Goal: Information Seeking & Learning: Check status

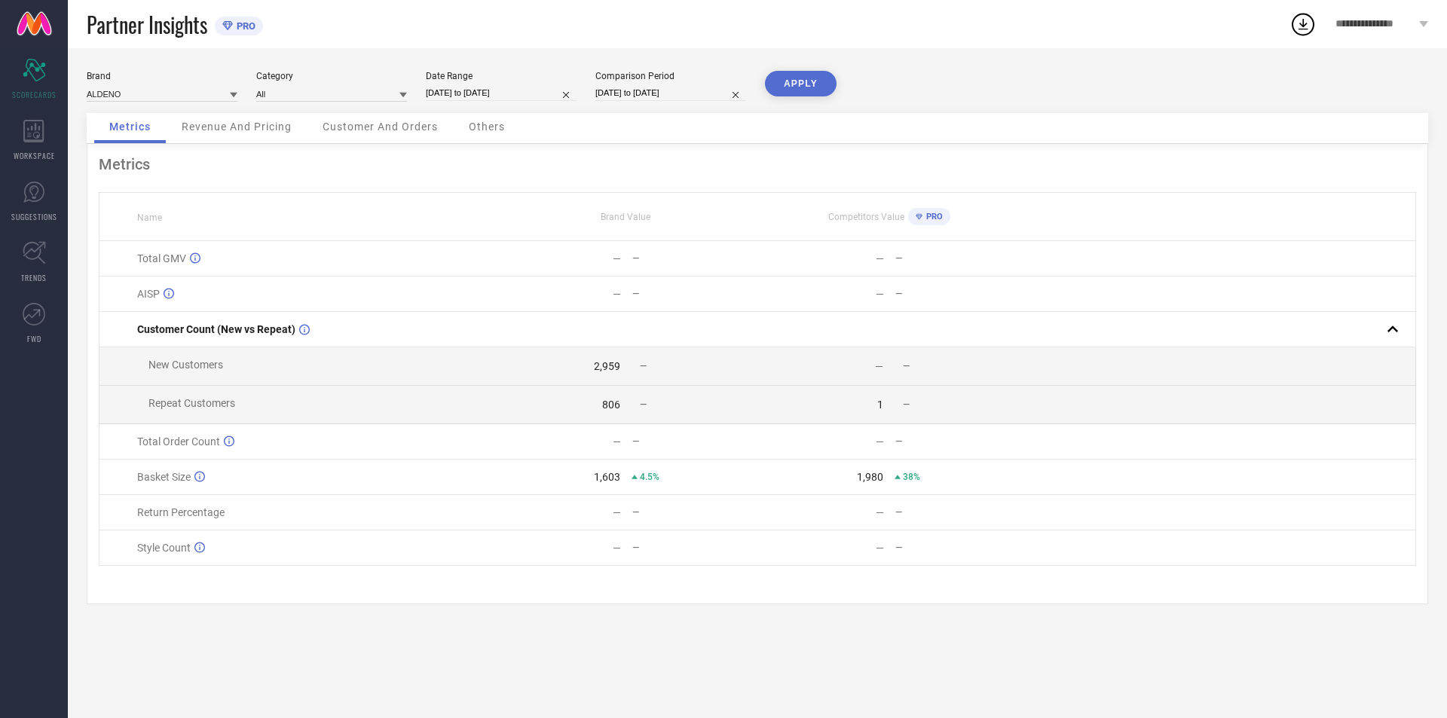
click at [511, 84] on div "Date Range [DATE] to [DATE]" at bounding box center [501, 86] width 151 height 31
click at [522, 89] on input "[DATE] to [DATE]" at bounding box center [501, 93] width 151 height 16
select select "8"
select select "2025"
select select "9"
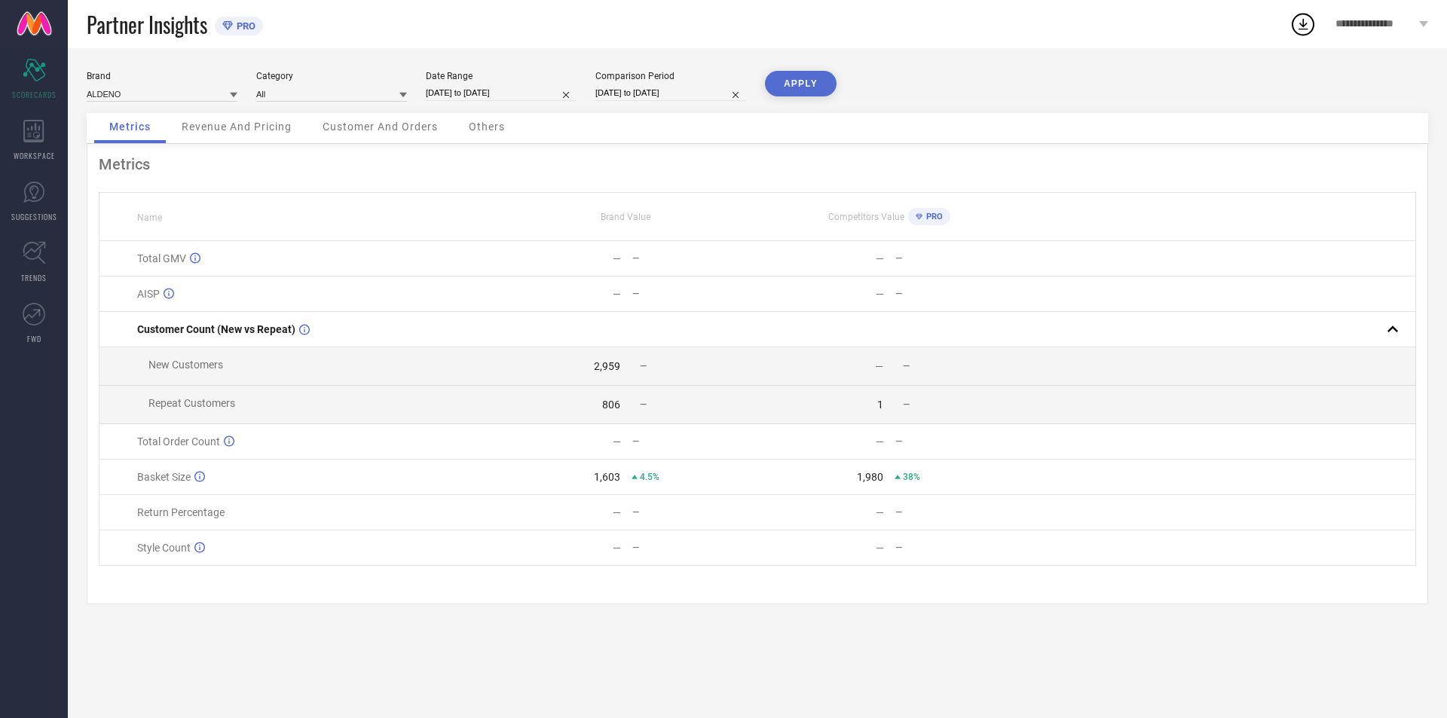
select select "2025"
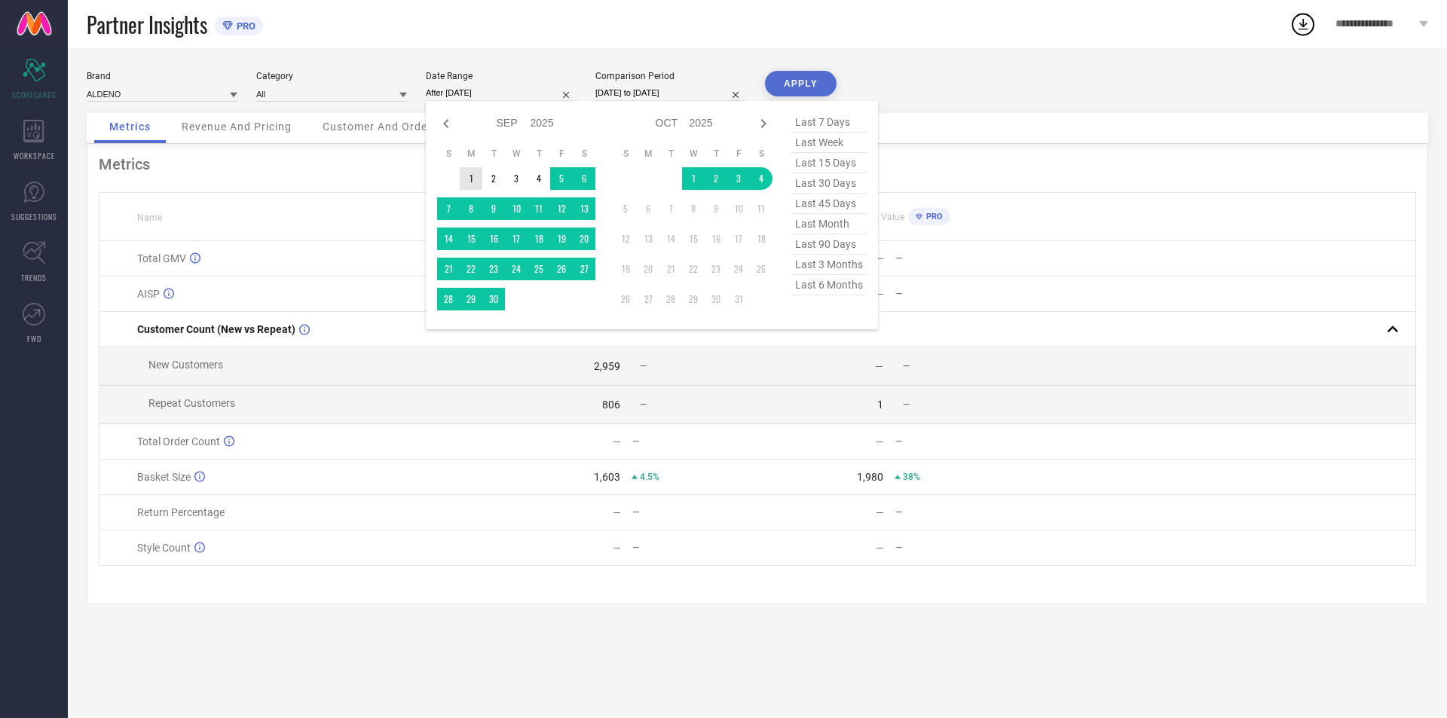
click at [472, 179] on td "1" at bounding box center [471, 178] width 23 height 23
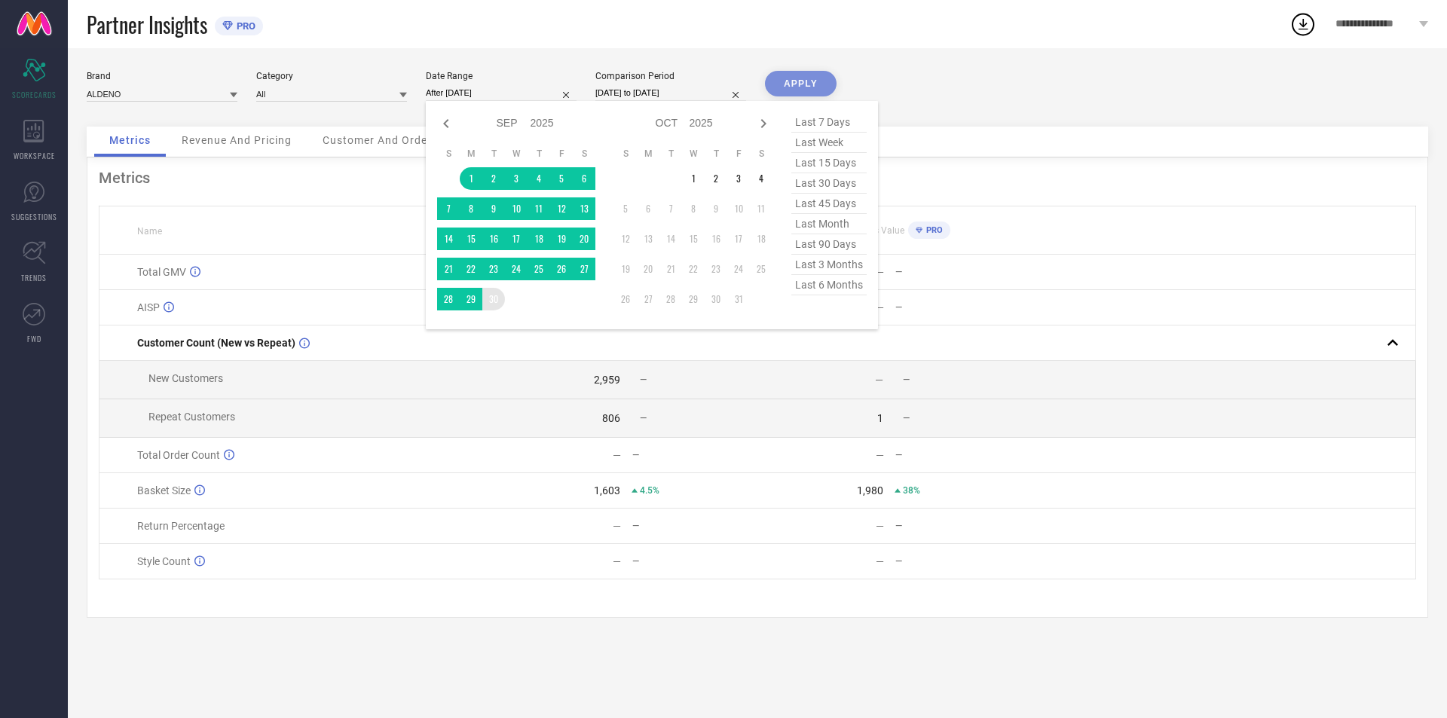
type input "[DATE] to [DATE]"
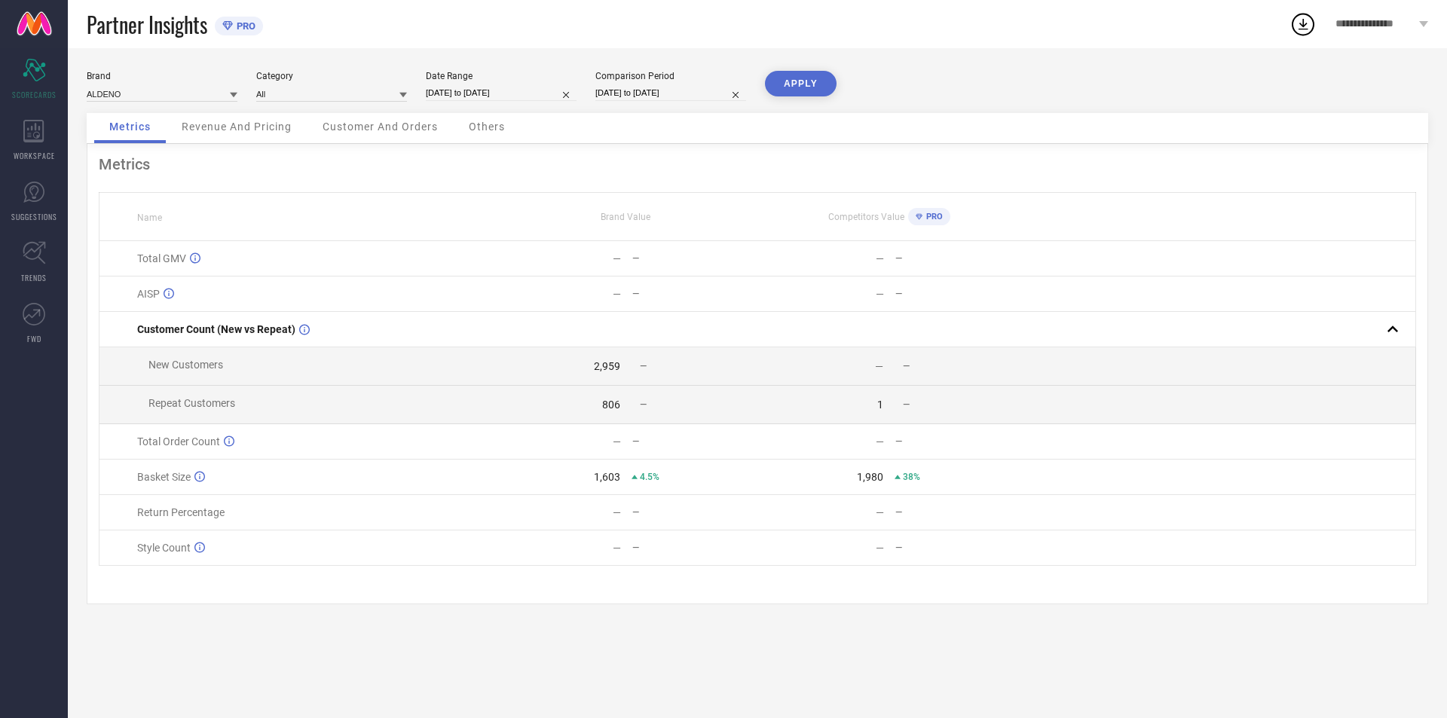
select select "8"
select select "2024"
select select "9"
select select "2024"
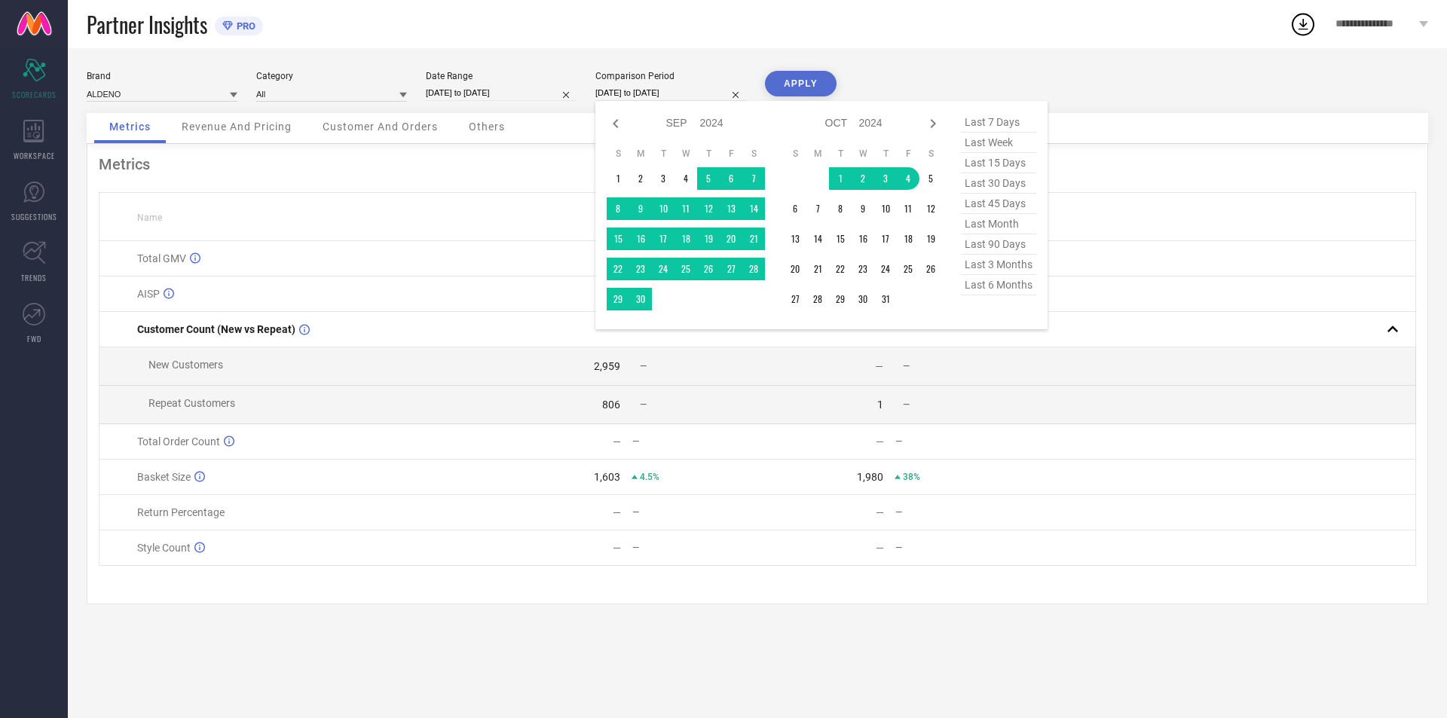
click at [706, 92] on input "[DATE] to [DATE]" at bounding box center [671, 93] width 151 height 16
click at [614, 176] on td "1" at bounding box center [618, 178] width 23 height 23
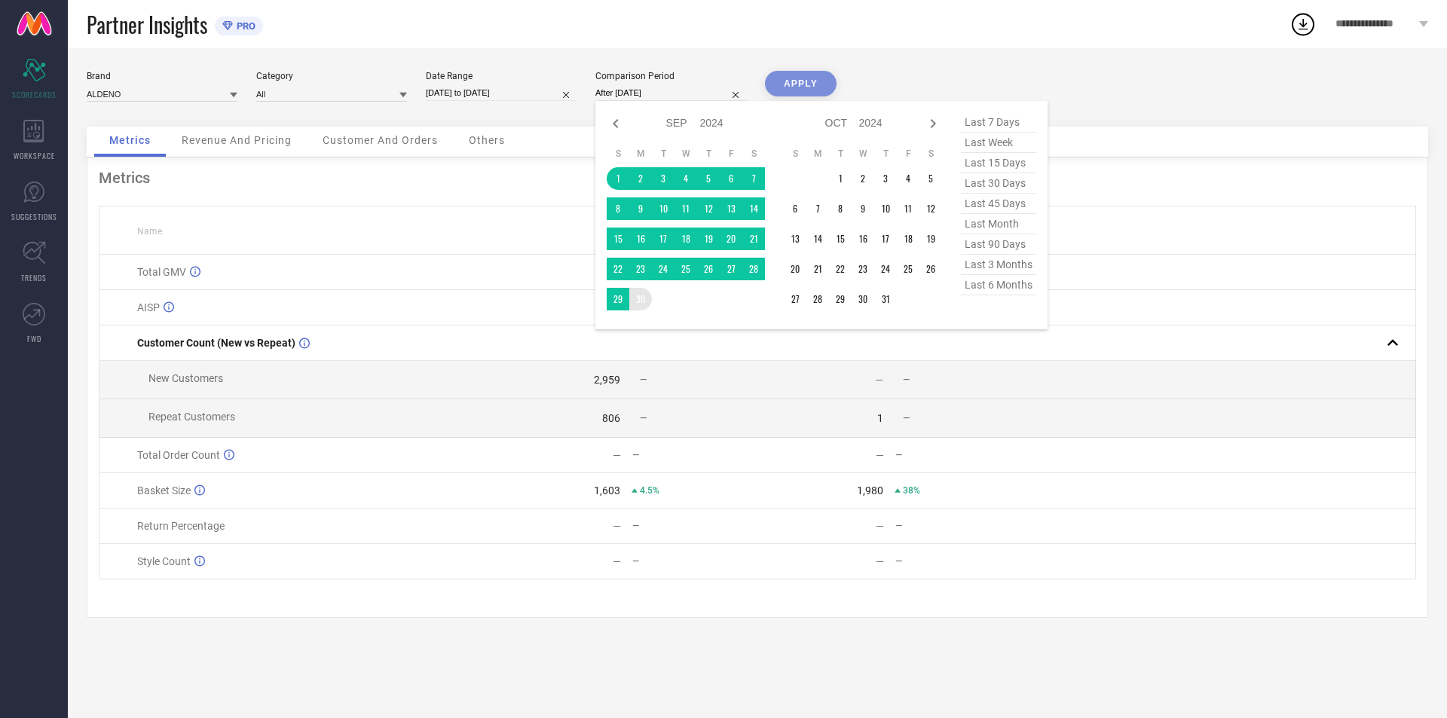
type input "[DATE] to [DATE]"
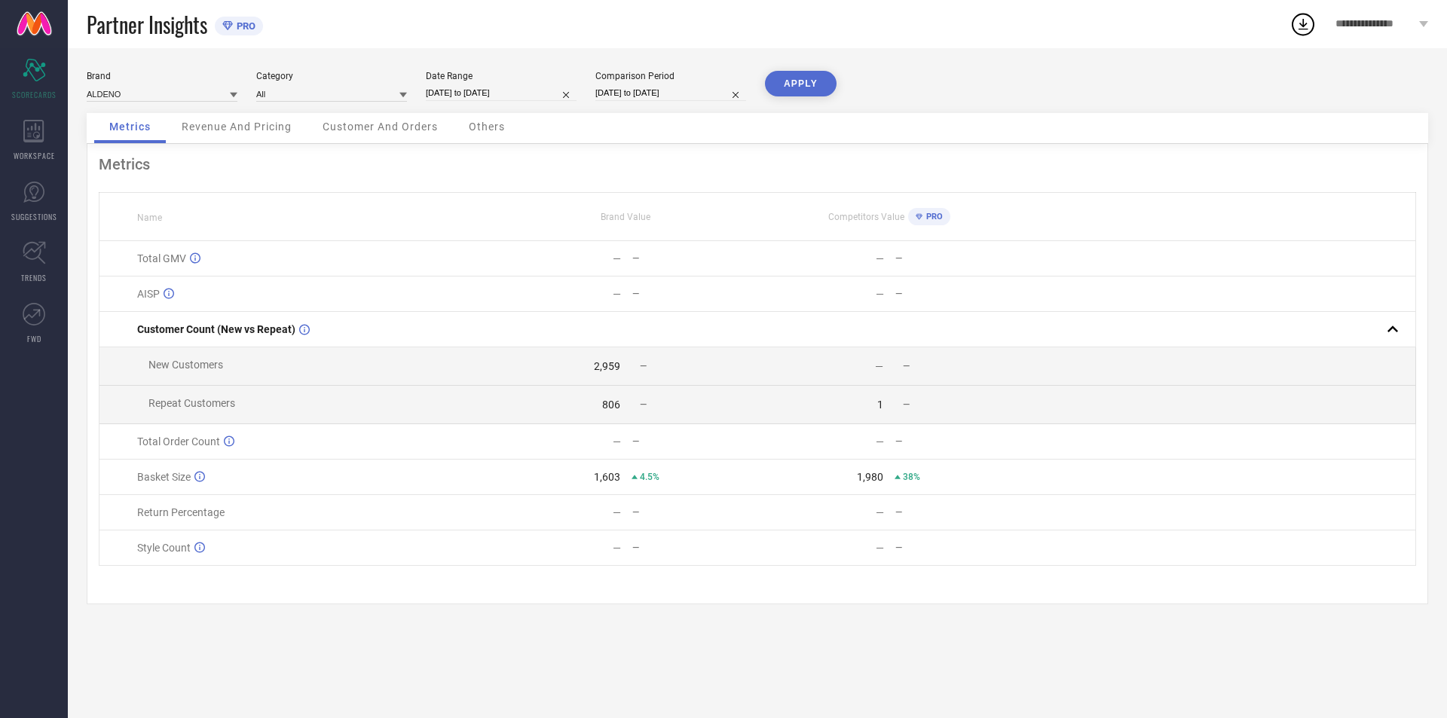
click at [786, 89] on button "APPLY" at bounding box center [801, 84] width 72 height 26
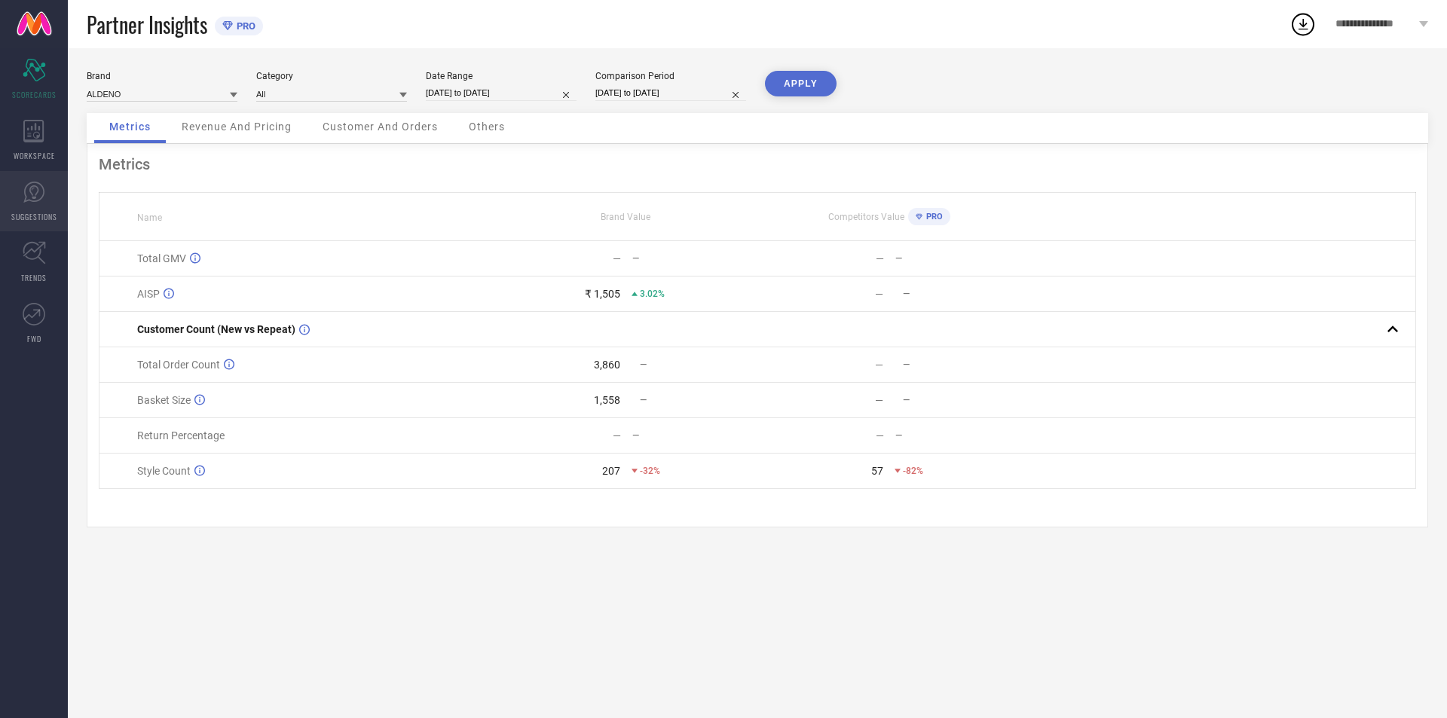
click at [32, 196] on icon at bounding box center [34, 192] width 23 height 23
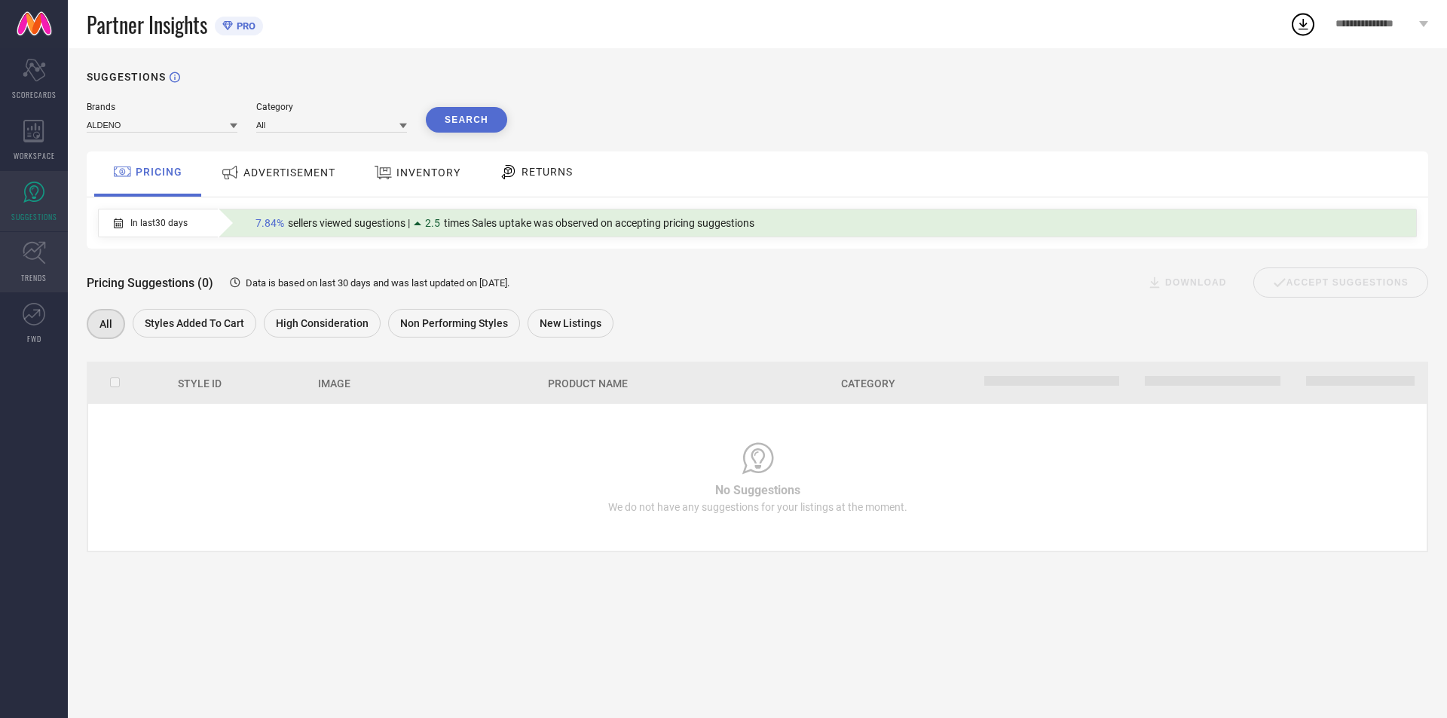
click at [29, 268] on link "TRENDS" at bounding box center [34, 262] width 68 height 60
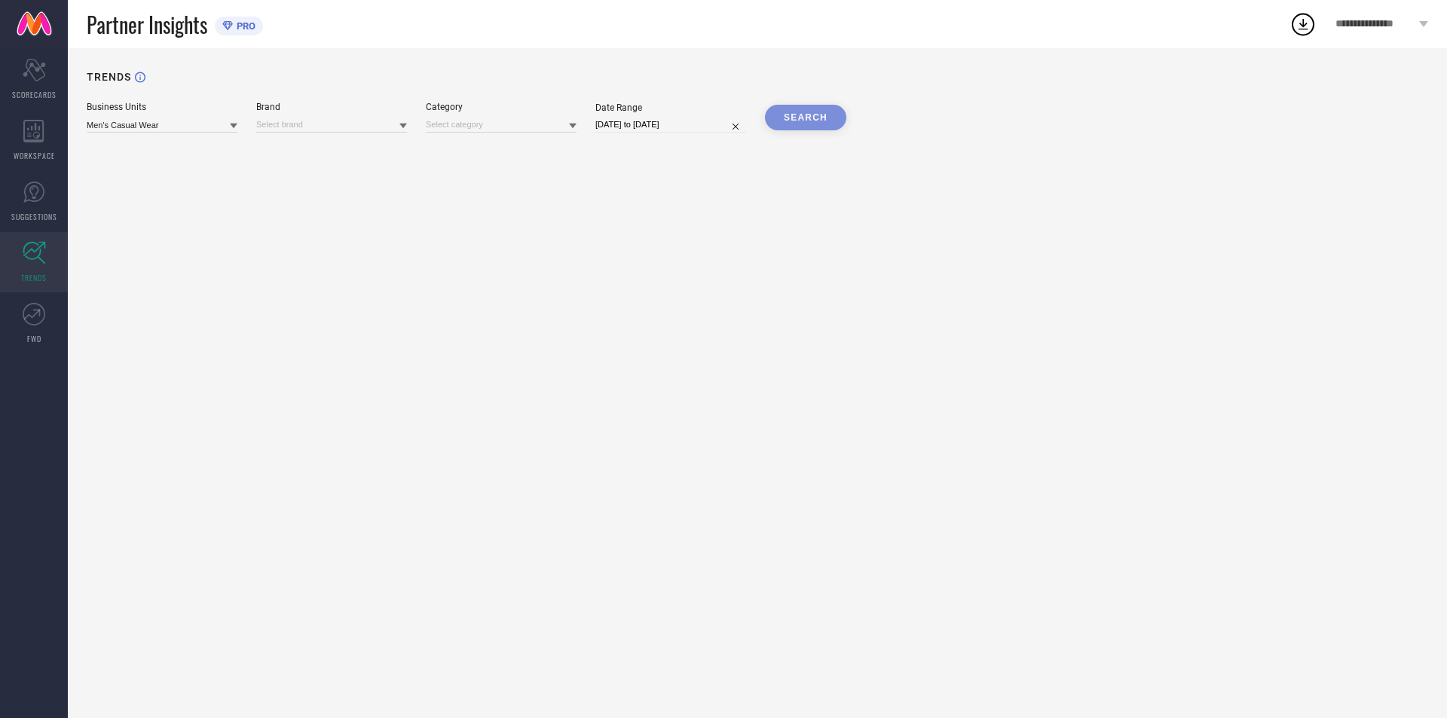
click at [649, 122] on input "[DATE] to [DATE]" at bounding box center [671, 125] width 151 height 16
select select "8"
select select "2025"
select select "9"
select select "2025"
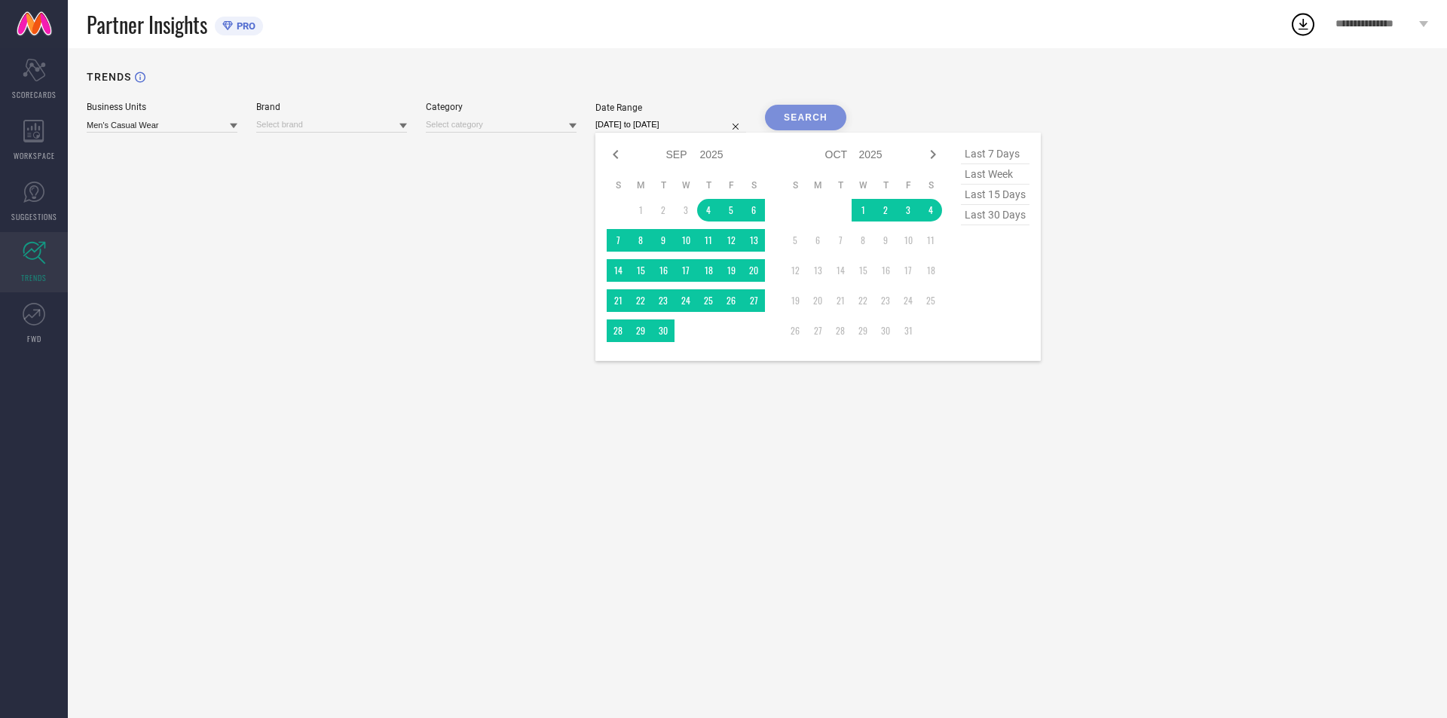
click at [635, 214] on td "1" at bounding box center [640, 210] width 23 height 23
click at [645, 211] on td "1" at bounding box center [640, 210] width 23 height 23
click at [617, 158] on icon at bounding box center [616, 154] width 18 height 18
select select "7"
select select "2025"
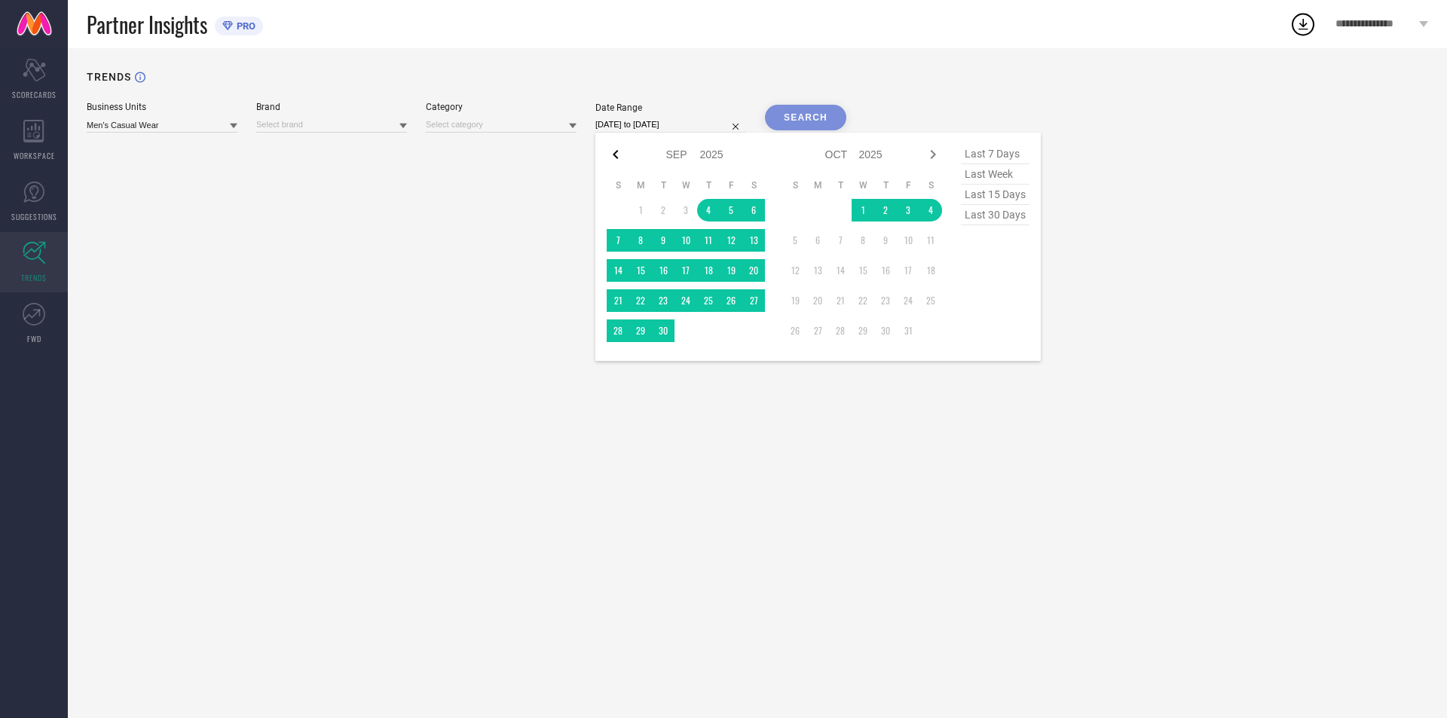
select select "8"
select select "2025"
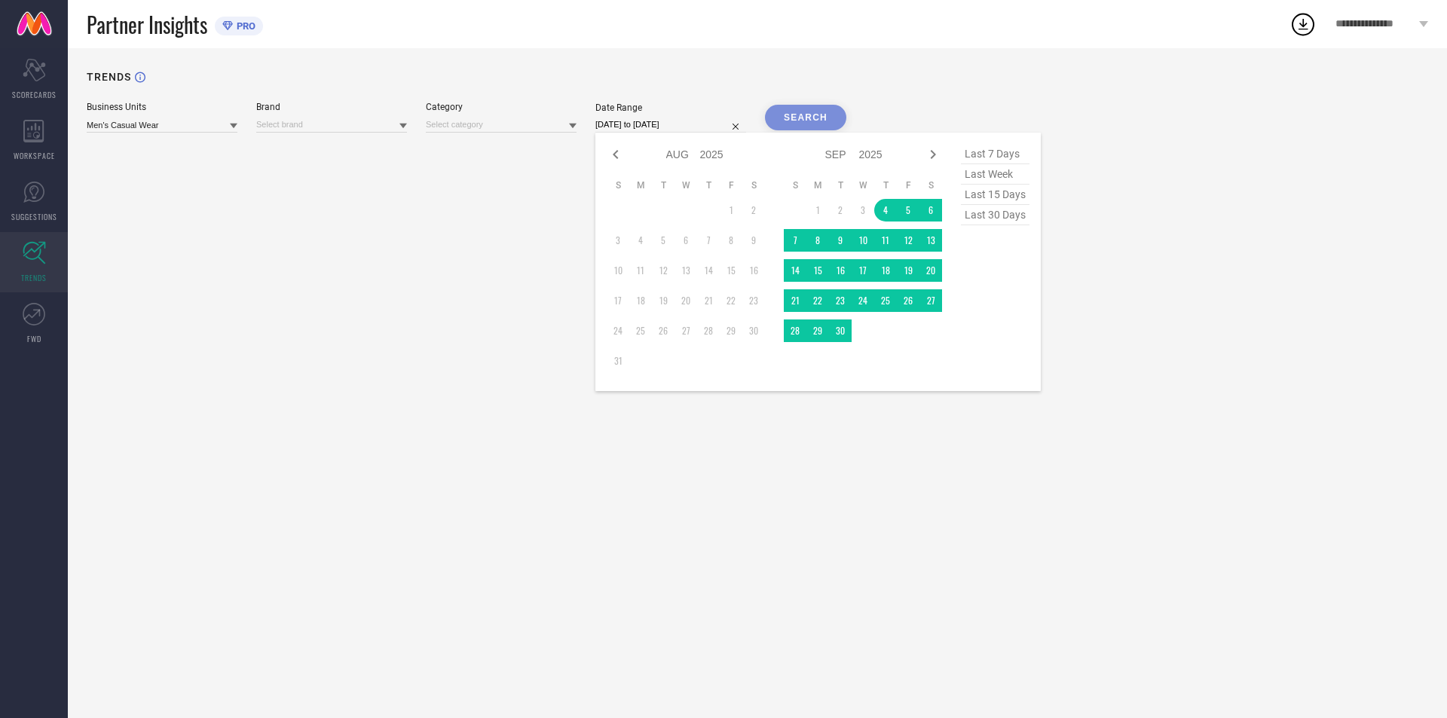
drag, startPoint x: 321, startPoint y: 265, endPoint x: 271, endPoint y: 222, distance: 65.8
click at [319, 265] on div "TRENDS Business Units Men's Casual Wear Brand Category Date Range [DATE] to [DA…" at bounding box center [758, 383] width 1380 height 670
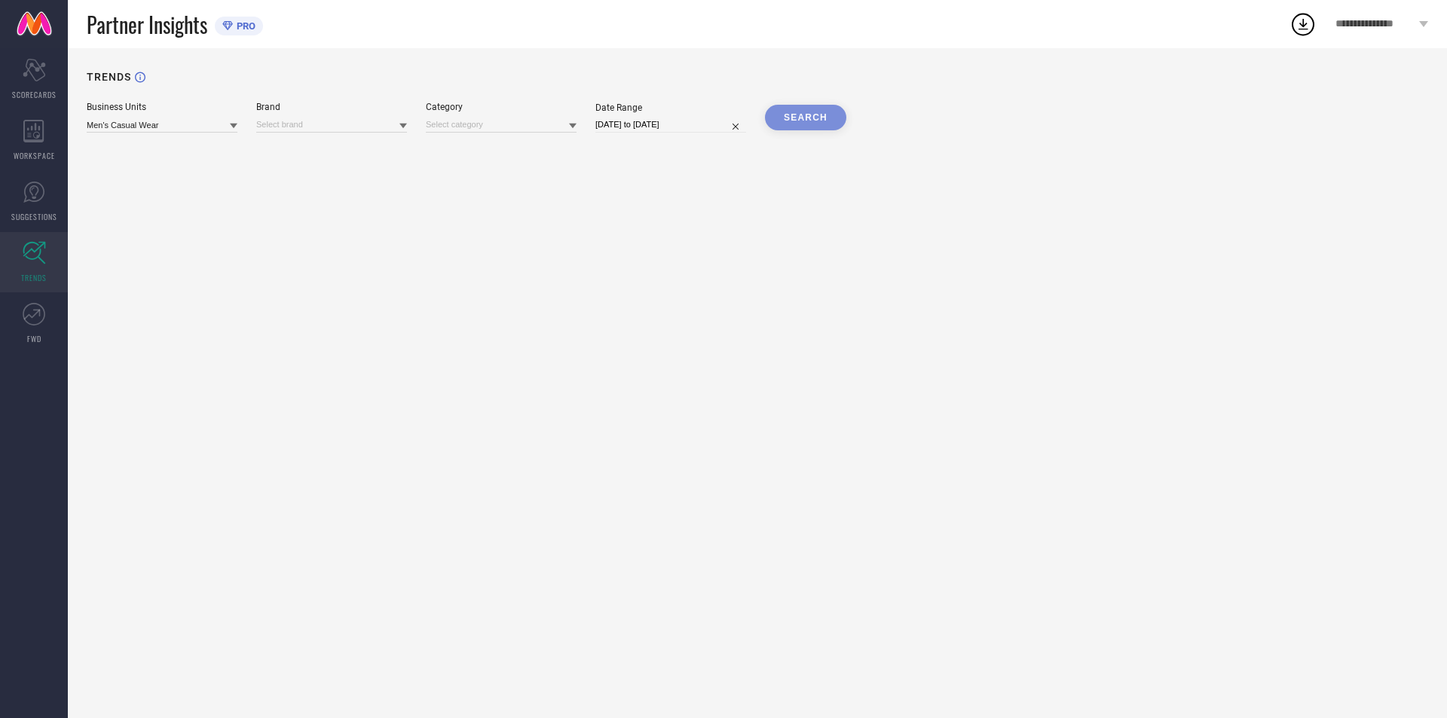
click at [211, 136] on div "TRENDS Business Units Men's Casual Wear Brand Category Date Range [DATE] to [DA…" at bounding box center [758, 383] width 1380 height 670
click at [296, 122] on input at bounding box center [331, 125] width 151 height 16
click at [458, 119] on input at bounding box center [501, 125] width 151 height 16
click at [166, 130] on input at bounding box center [162, 125] width 151 height 16
click at [161, 172] on span "Men's Work Wear" at bounding box center [128, 171] width 69 height 11
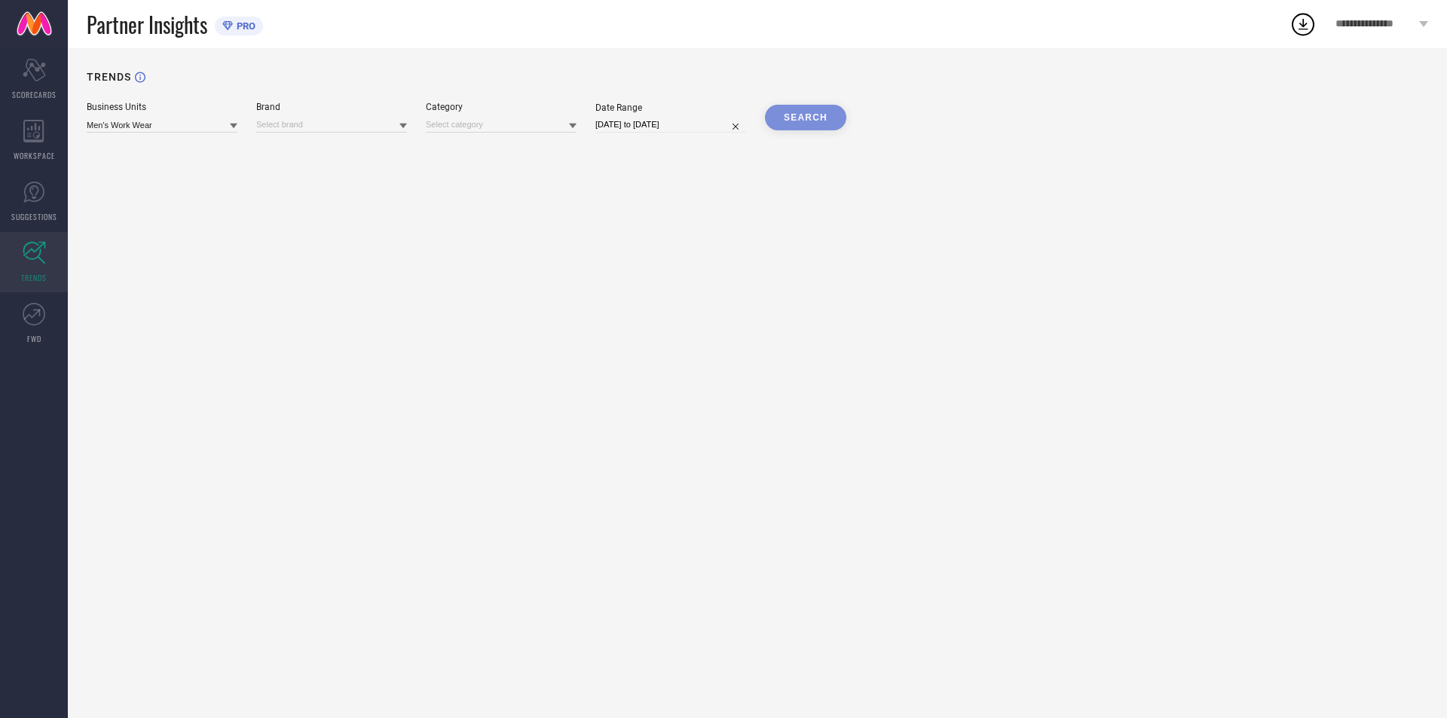
click at [817, 134] on div "TRENDS Business Units Men's Work Wear Brand Category Date Range [DATE] to [DATE…" at bounding box center [758, 383] width 1380 height 670
click at [811, 121] on div "SEARCH" at bounding box center [805, 118] width 81 height 26
click at [810, 120] on div "SEARCH" at bounding box center [805, 118] width 81 height 26
click at [26, 326] on link "FWD" at bounding box center [34, 323] width 68 height 60
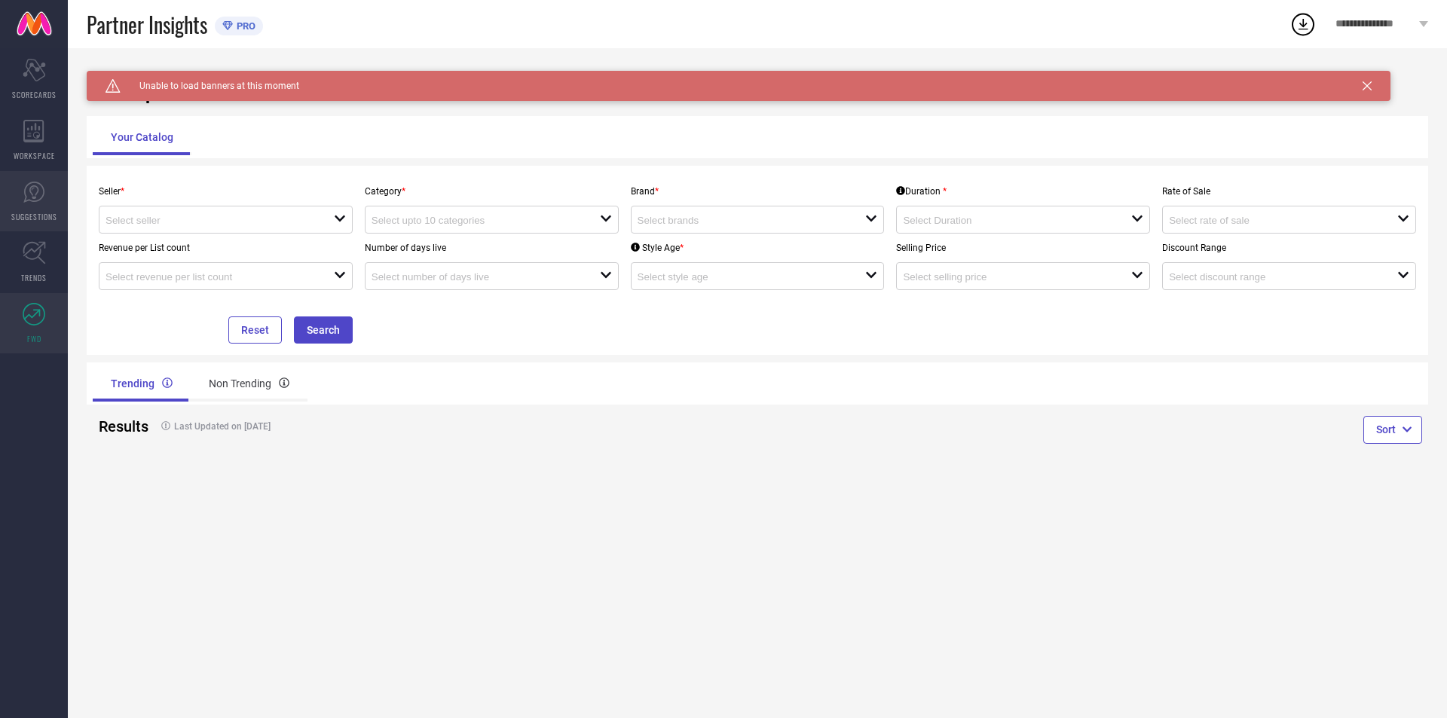
click at [35, 211] on span "SUGGESTIONS" at bounding box center [34, 216] width 46 height 11
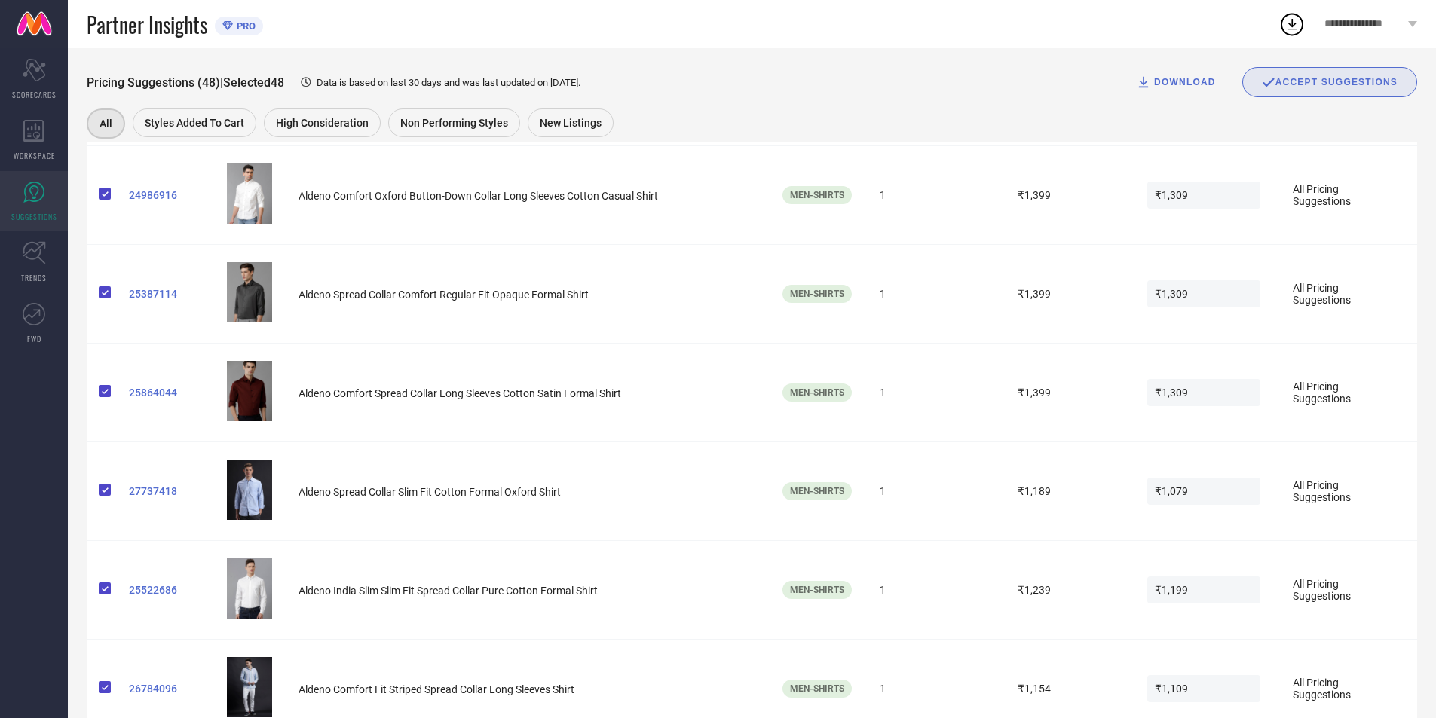
scroll to position [4452, 0]
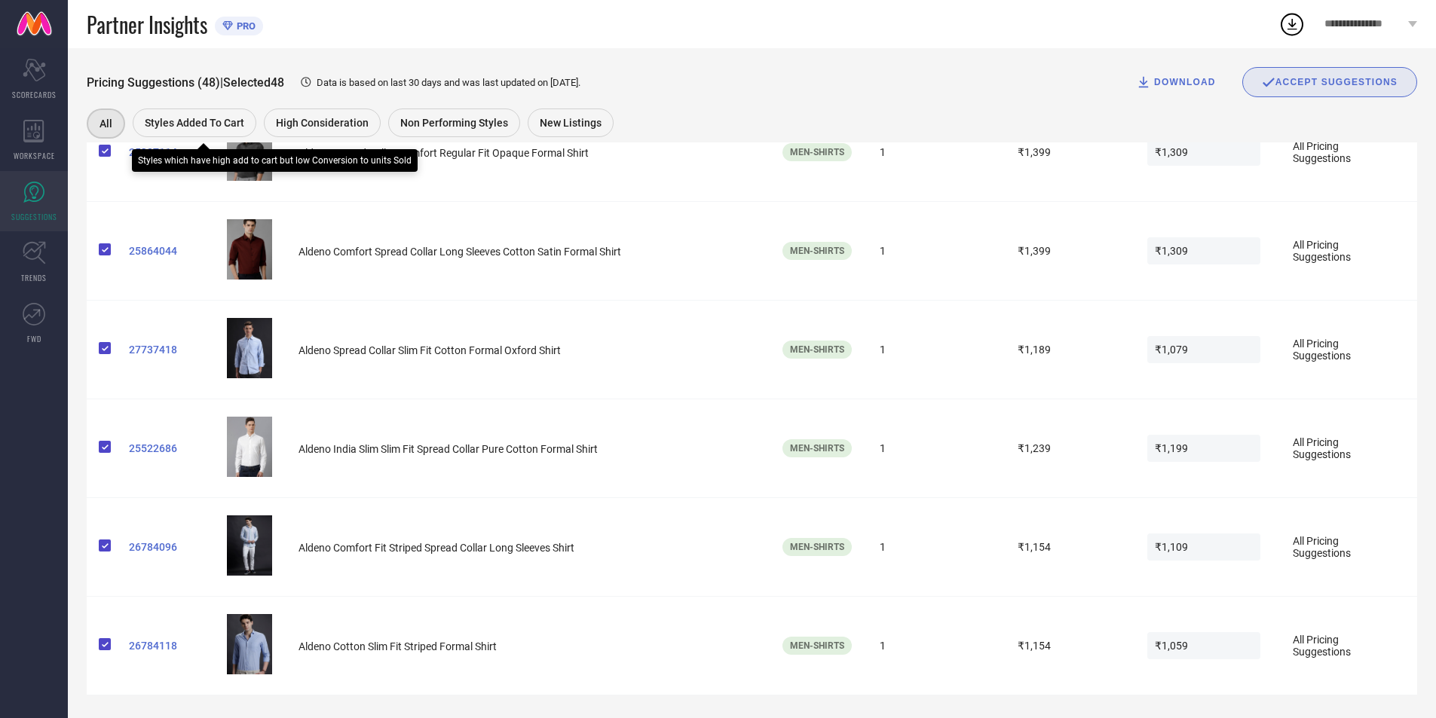
click at [211, 118] on span "Styles Added To Cart" at bounding box center [195, 123] width 100 height 12
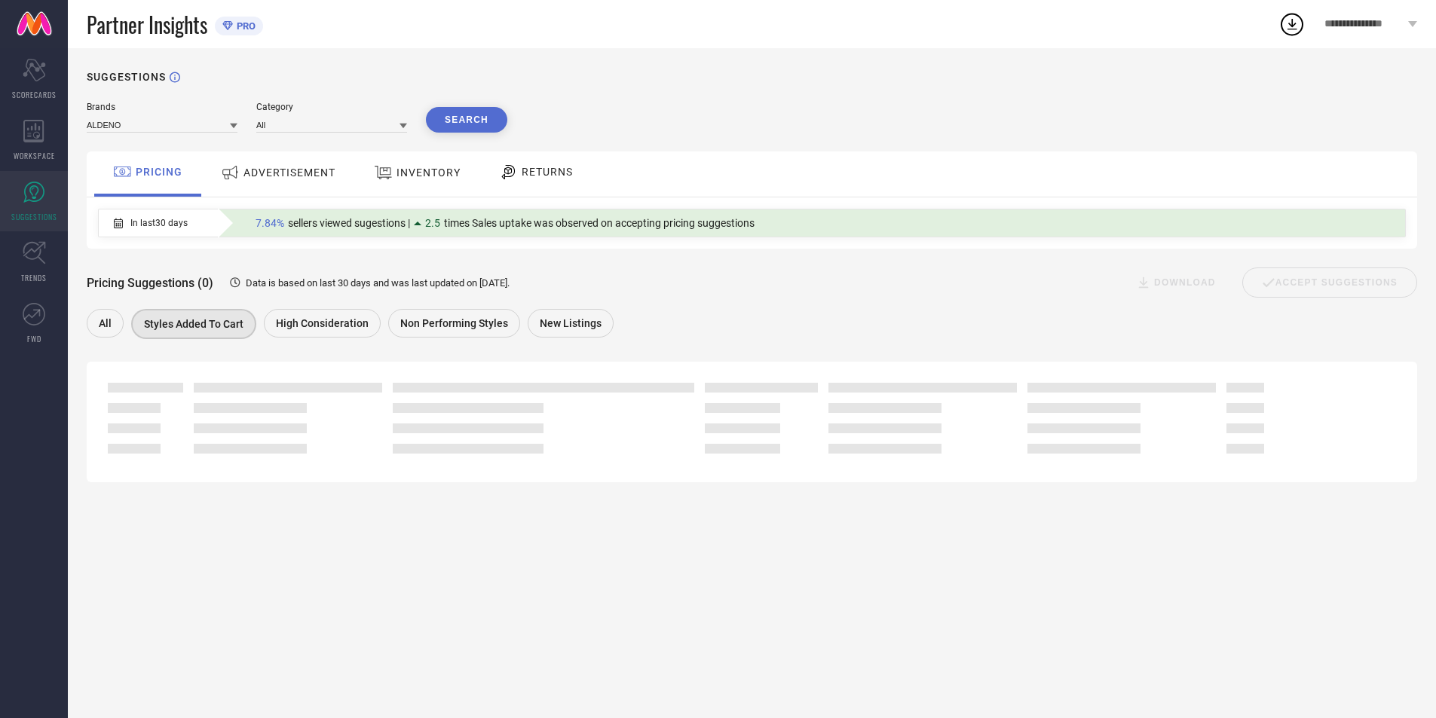
scroll to position [0, 0]
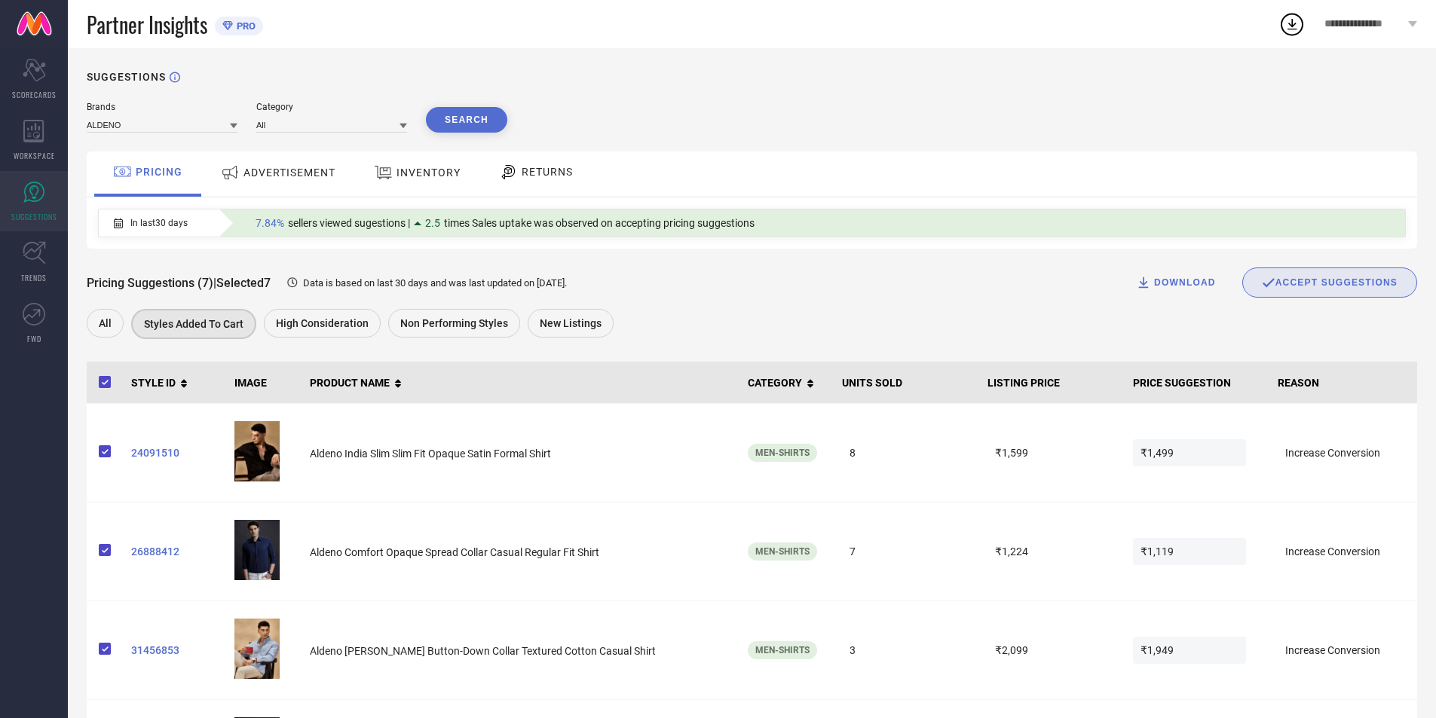
click at [301, 173] on span "ADVERTISEMENT" at bounding box center [289, 173] width 92 height 12
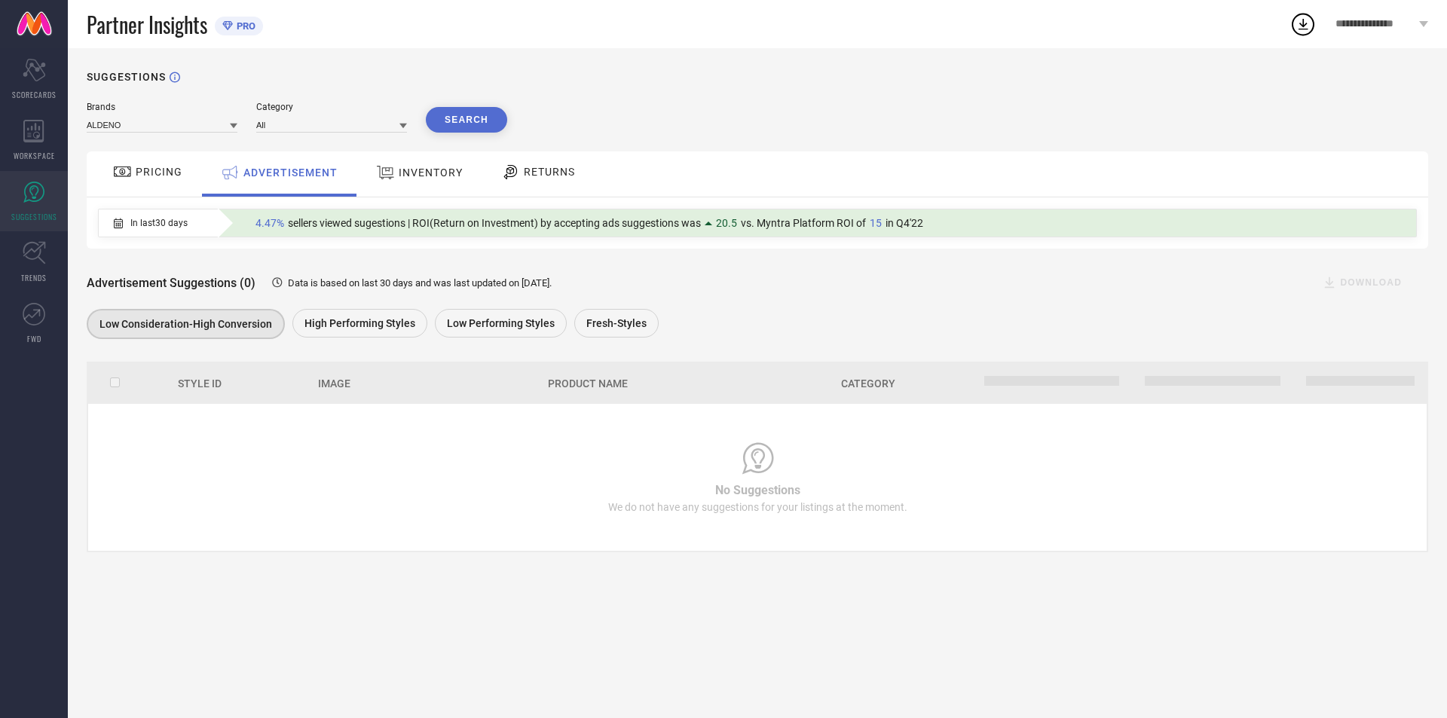
click at [433, 175] on span "INVENTORY" at bounding box center [431, 173] width 64 height 12
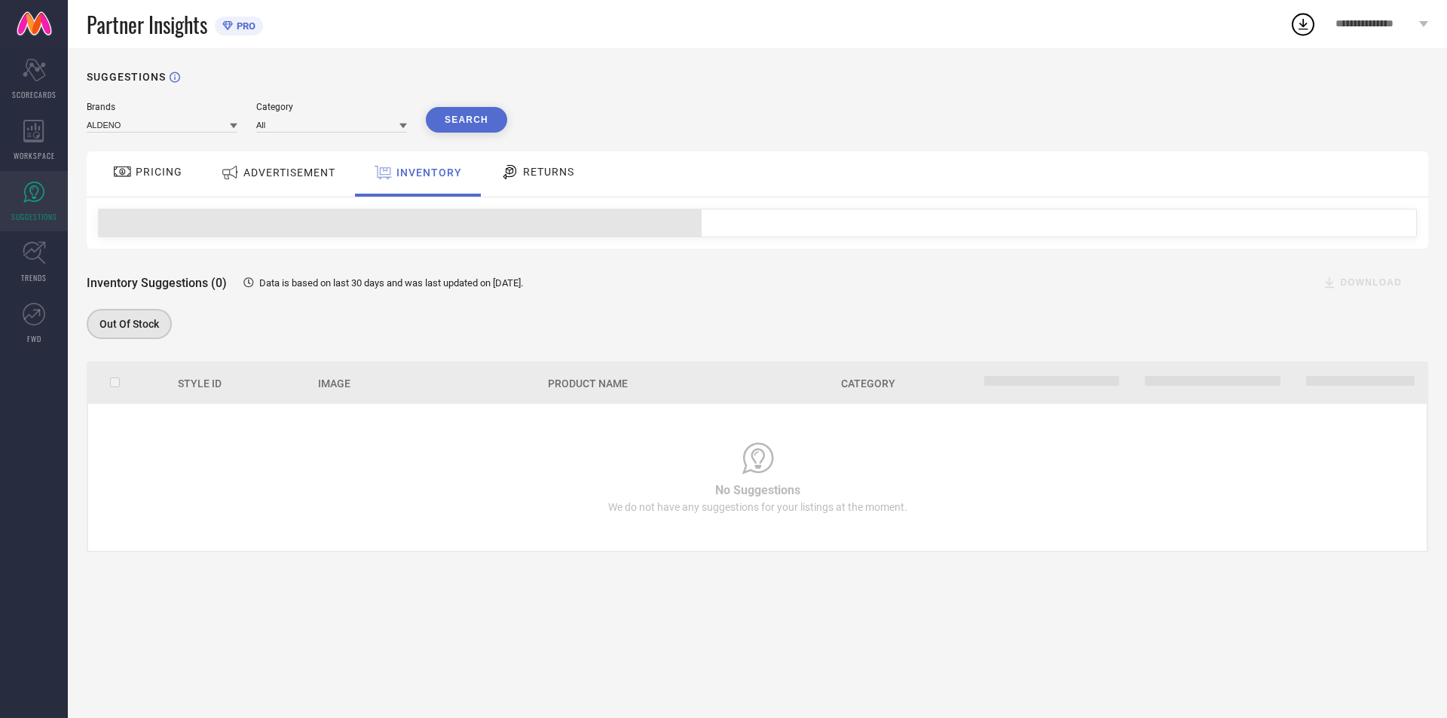
click at [535, 174] on span "RETURNS" at bounding box center [548, 172] width 51 height 12
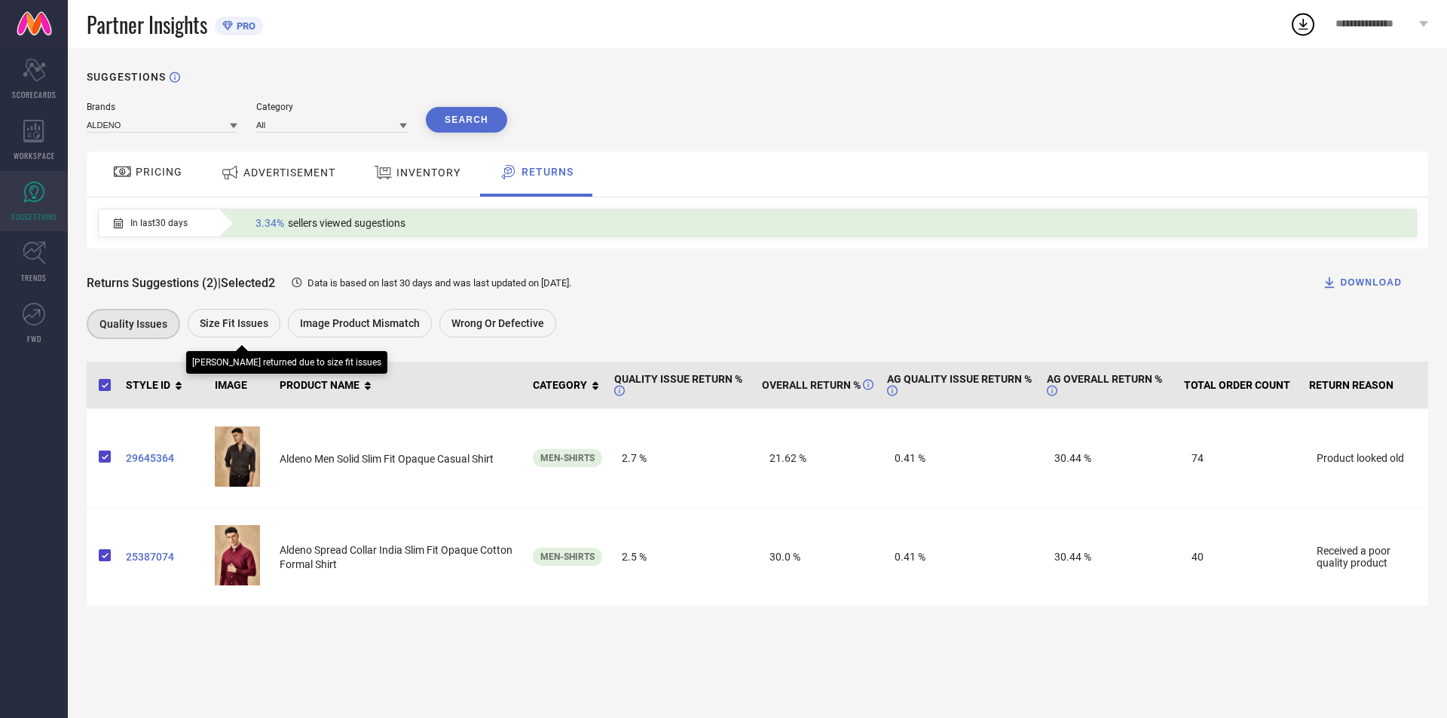
click at [216, 323] on span "Size fit issues" at bounding box center [234, 323] width 69 height 12
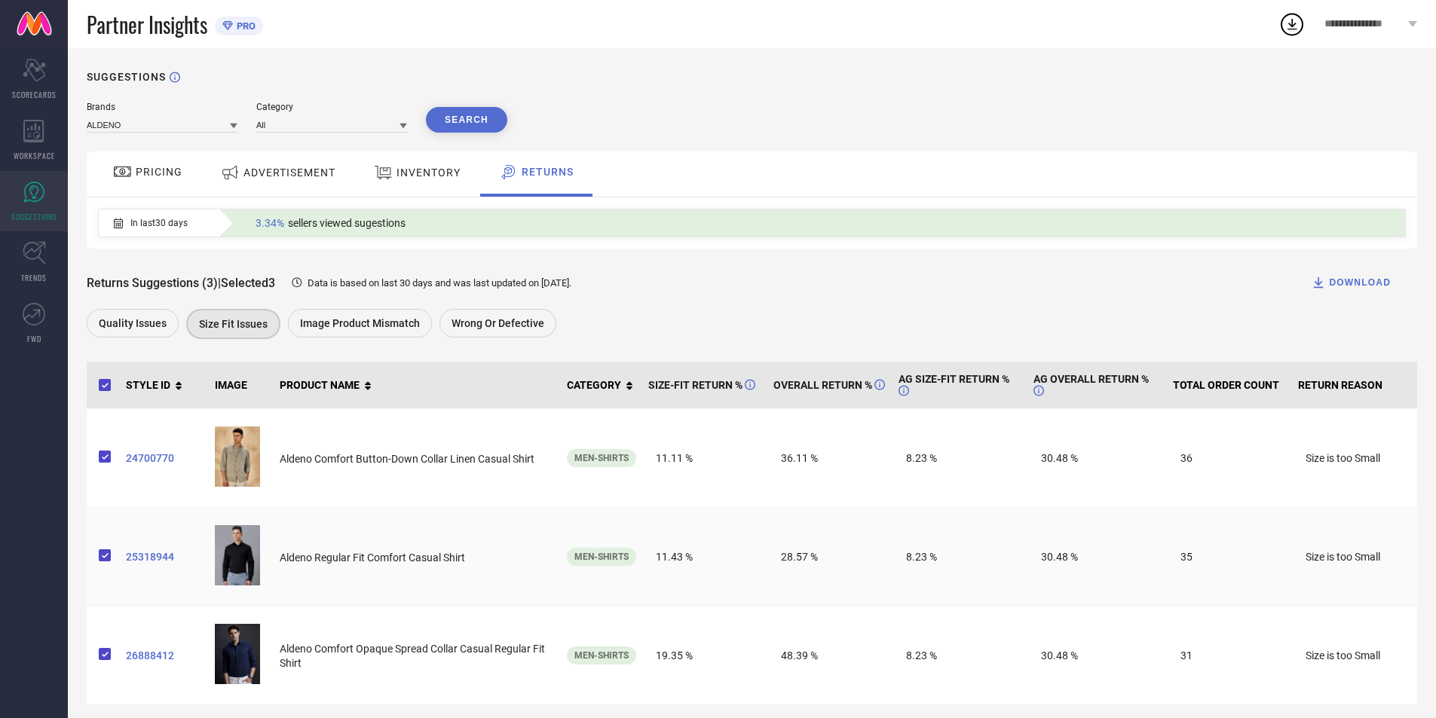
scroll to position [14, 0]
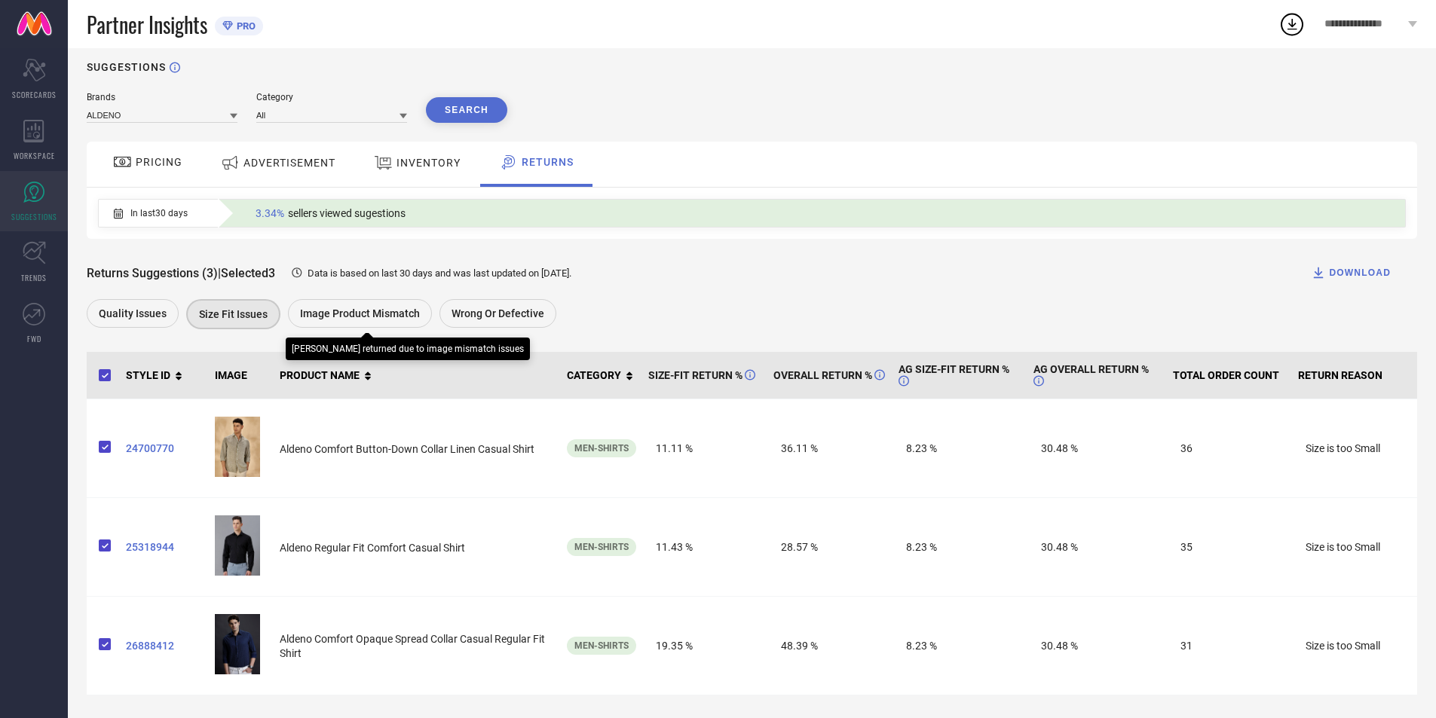
click at [350, 314] on span "Image product mismatch" at bounding box center [360, 314] width 120 height 12
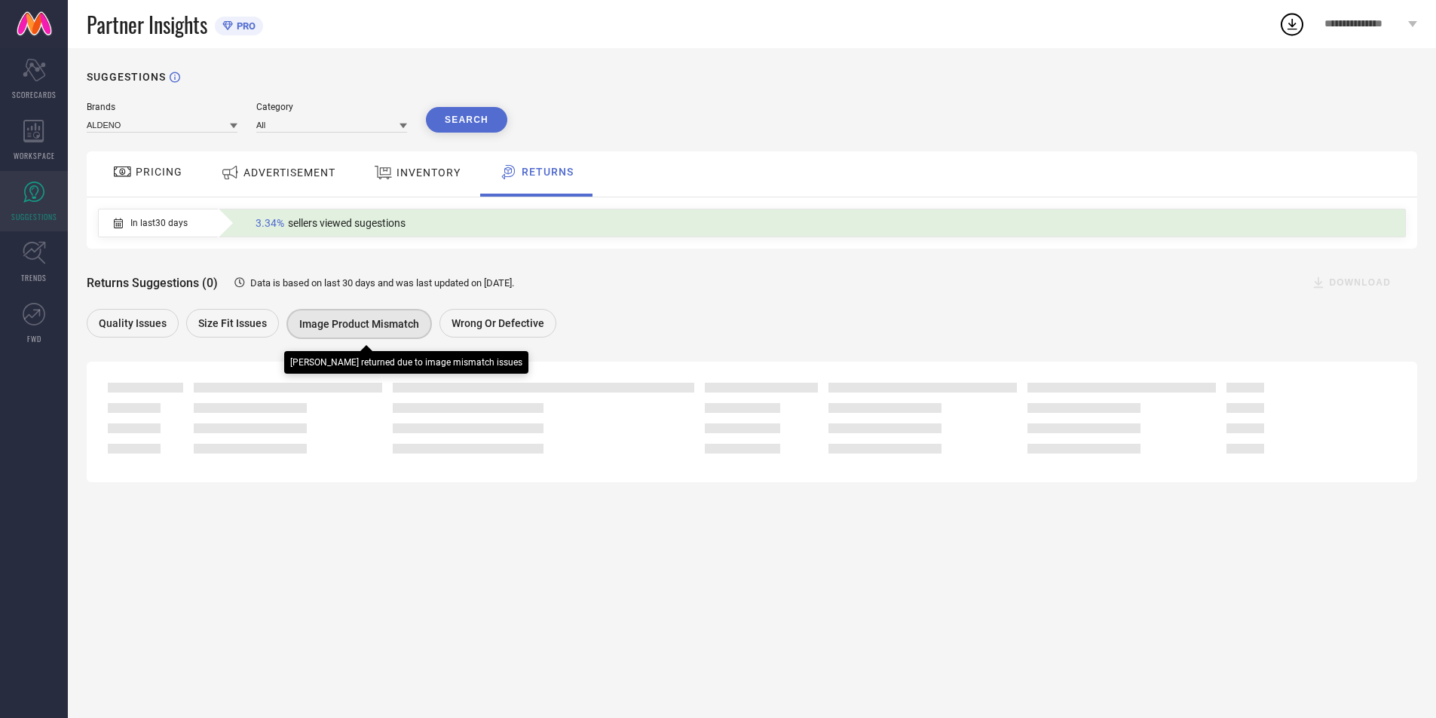
scroll to position [0, 0]
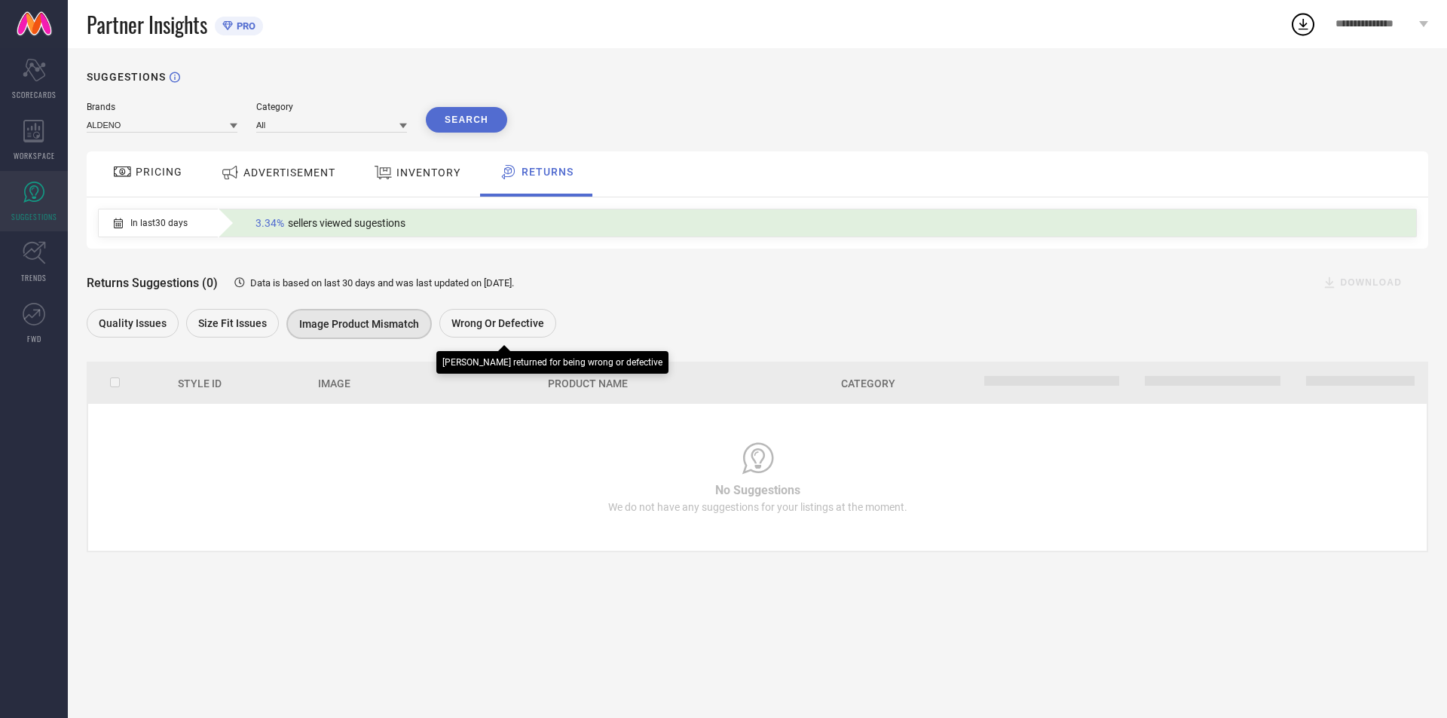
click at [501, 324] on span "Wrong or Defective" at bounding box center [498, 323] width 93 height 12
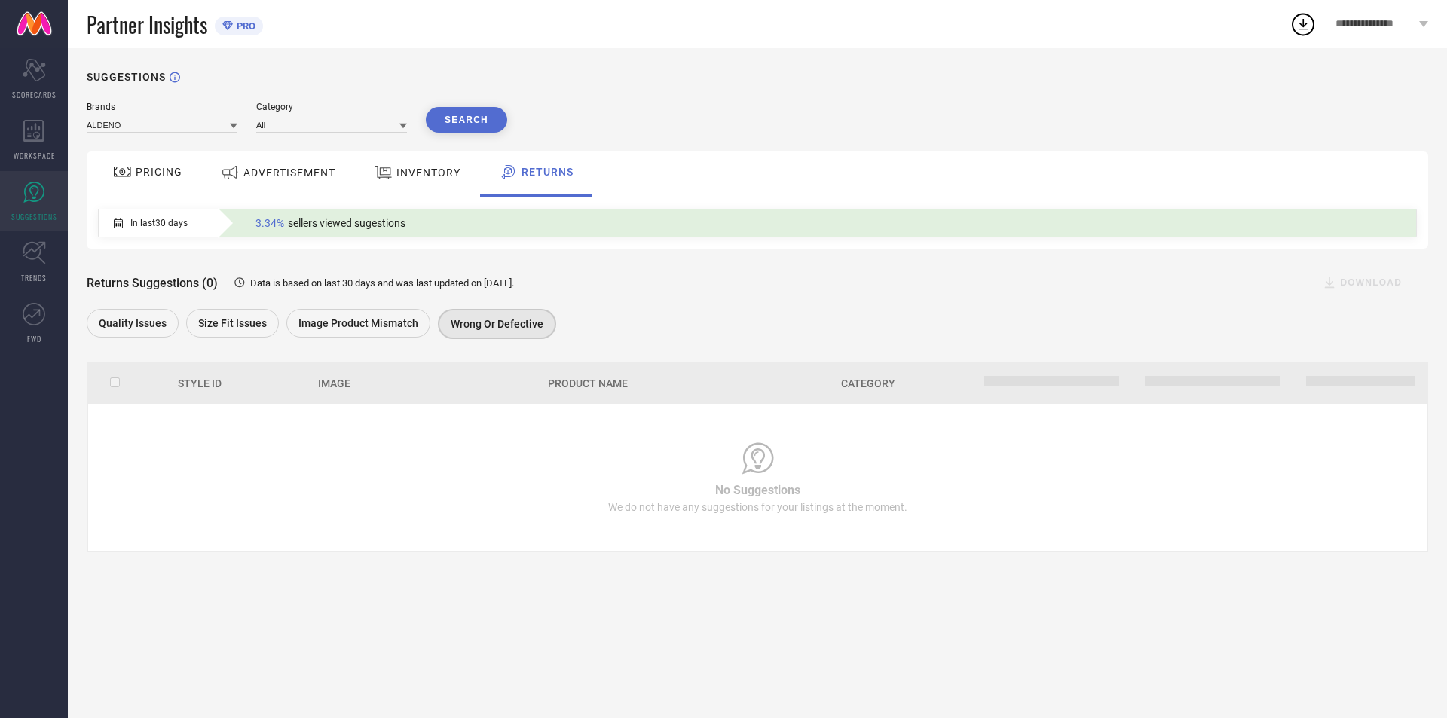
click at [134, 228] on span "In last 30 days" at bounding box center [158, 223] width 57 height 11
click at [117, 225] on icon at bounding box center [118, 223] width 9 height 11
click at [134, 332] on div "Quality issues" at bounding box center [133, 323] width 92 height 29
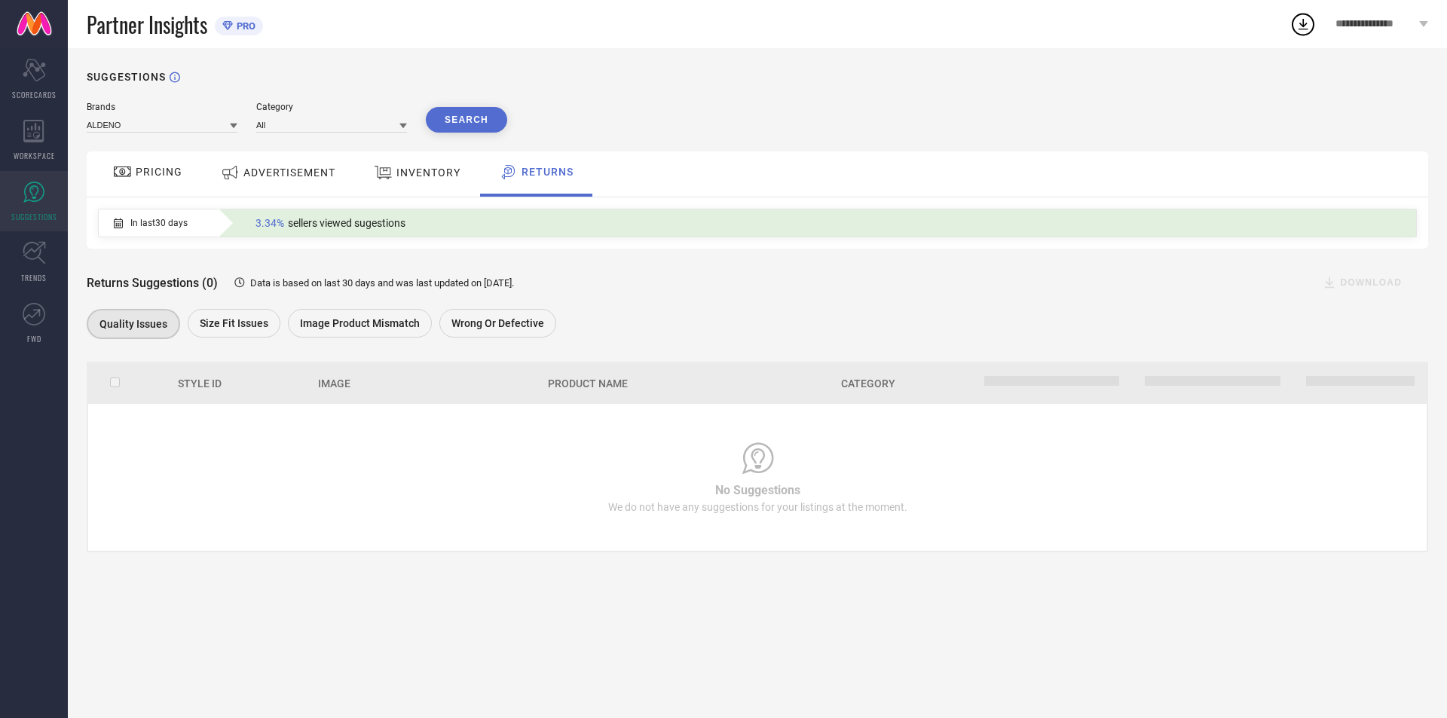
click at [115, 228] on icon at bounding box center [118, 223] width 9 height 11
click at [257, 176] on span "ADVERTISEMENT" at bounding box center [289, 173] width 92 height 12
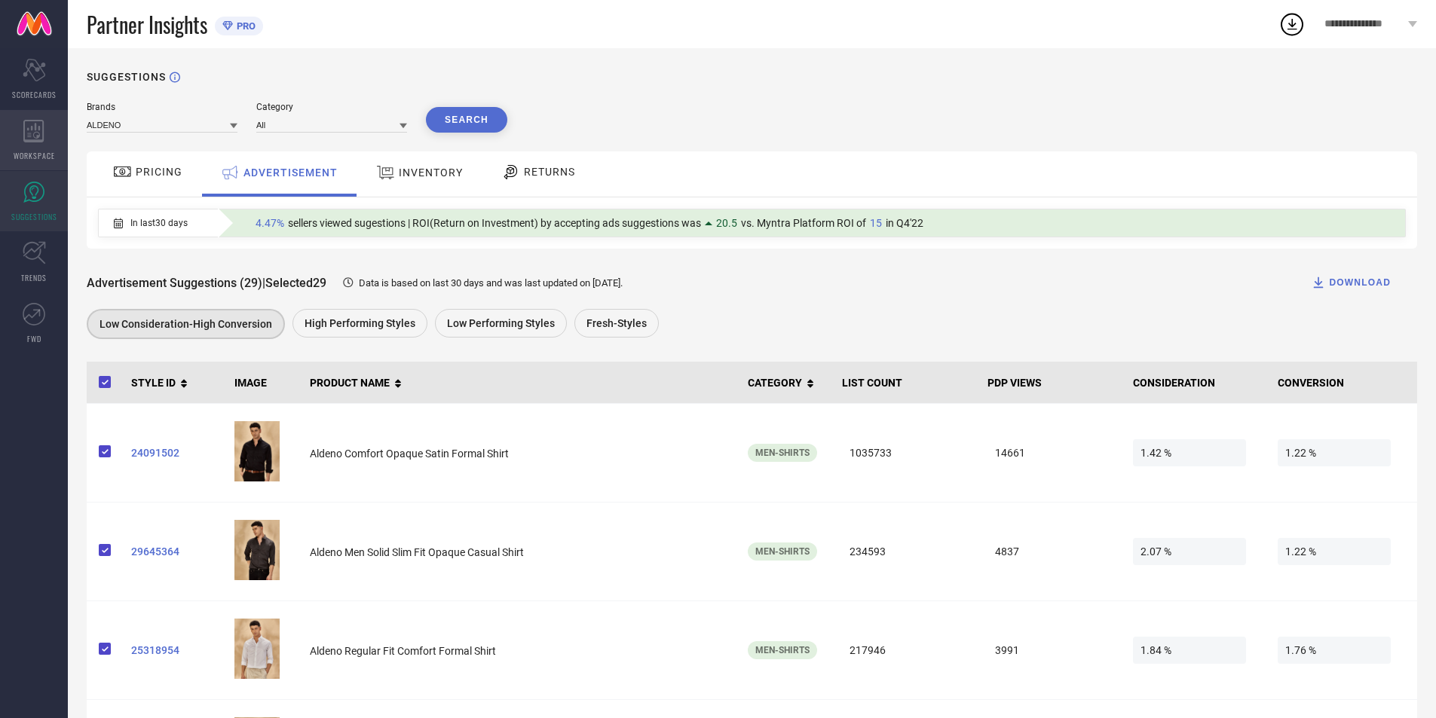
click at [29, 148] on div "WORKSPACE" at bounding box center [34, 140] width 68 height 60
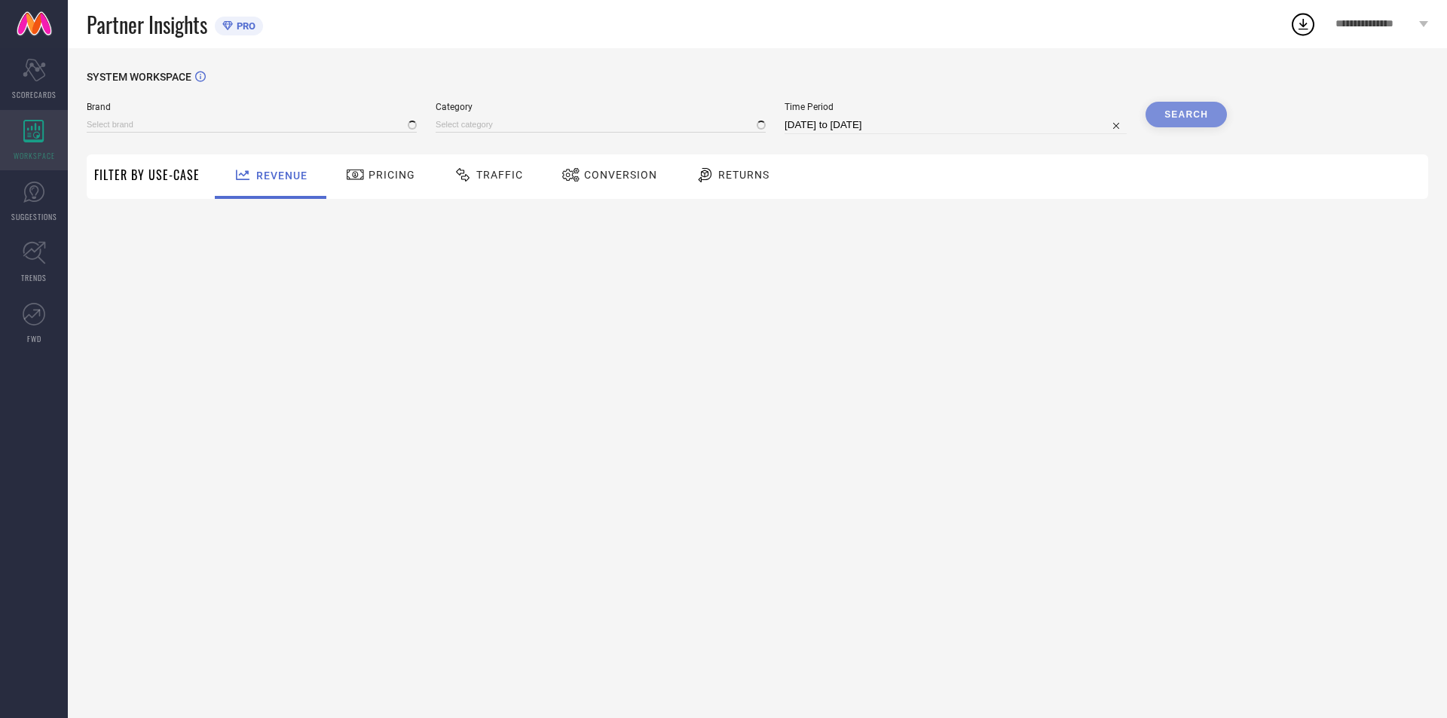
type input "ALDENO"
type input "All"
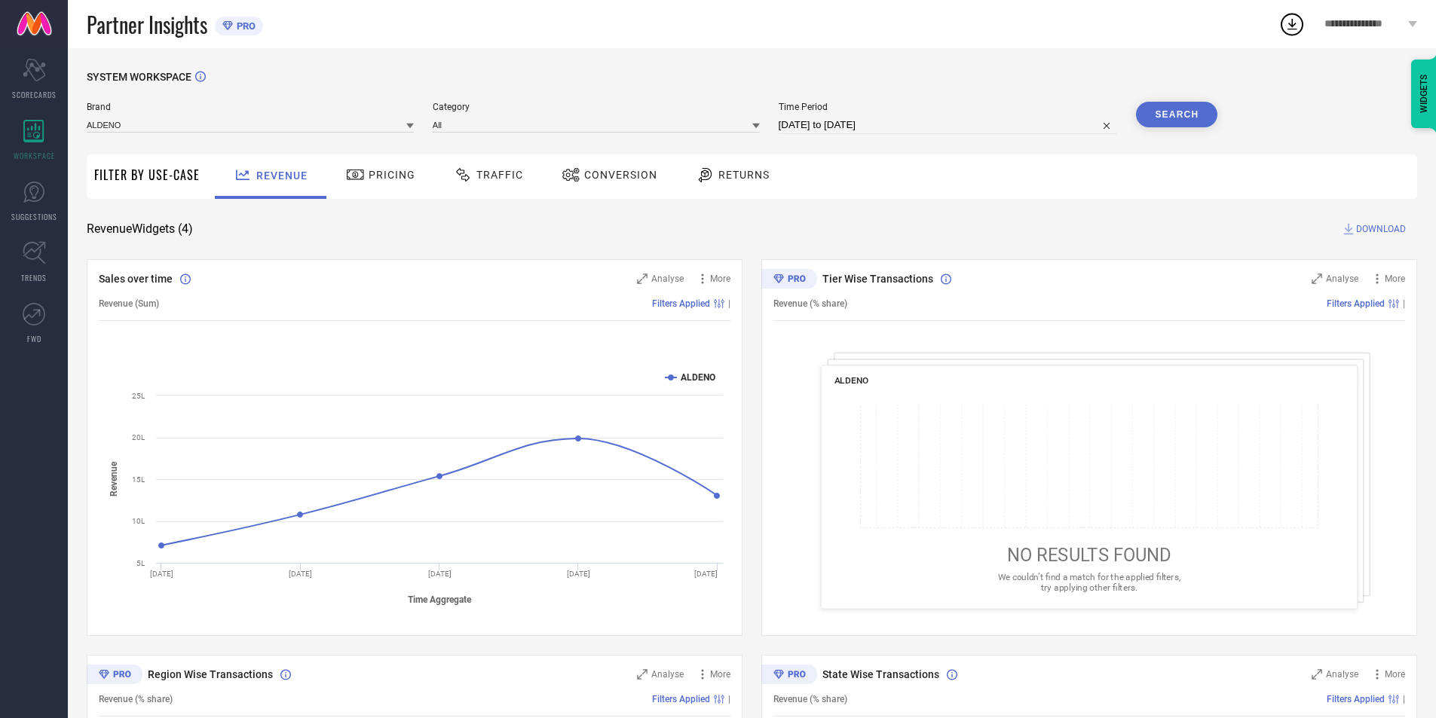
click at [372, 177] on span "Pricing" at bounding box center [392, 175] width 47 height 12
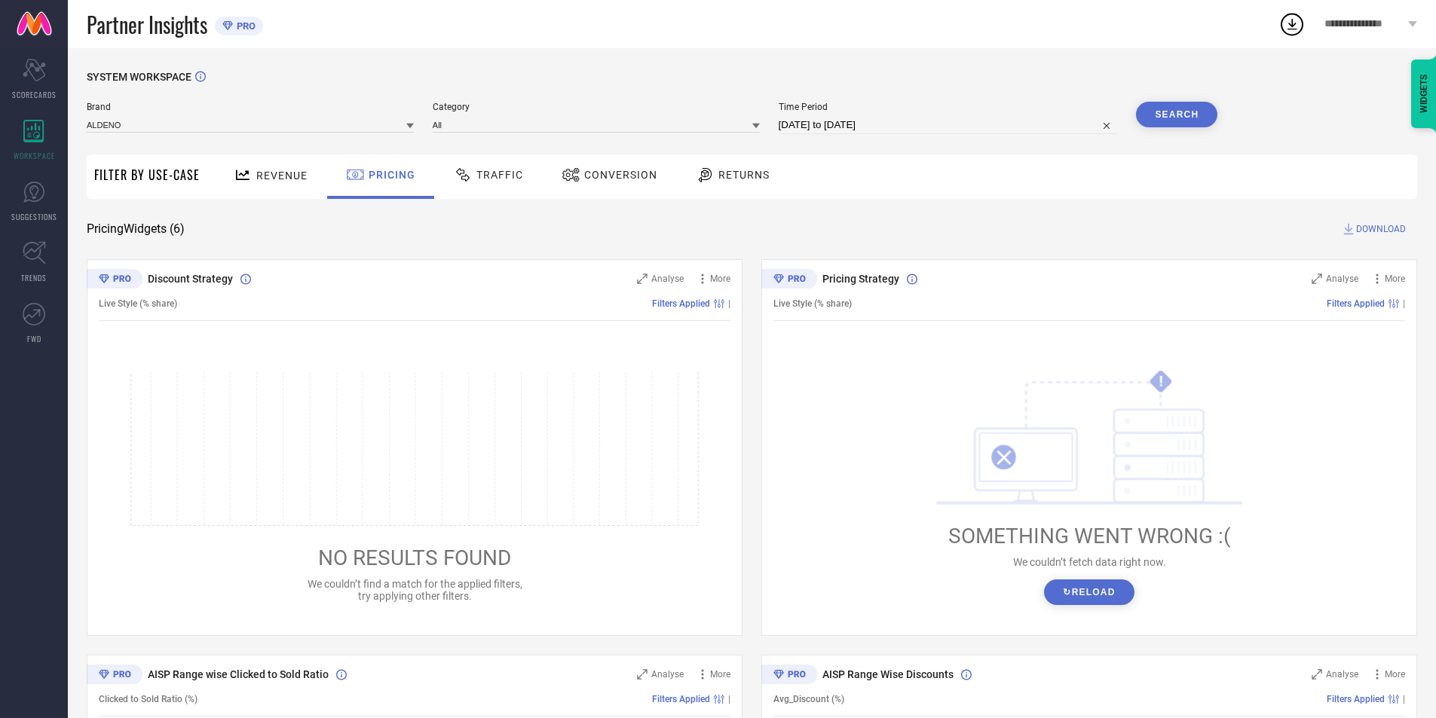
select select "8"
select select "2025"
select select "9"
select select "2025"
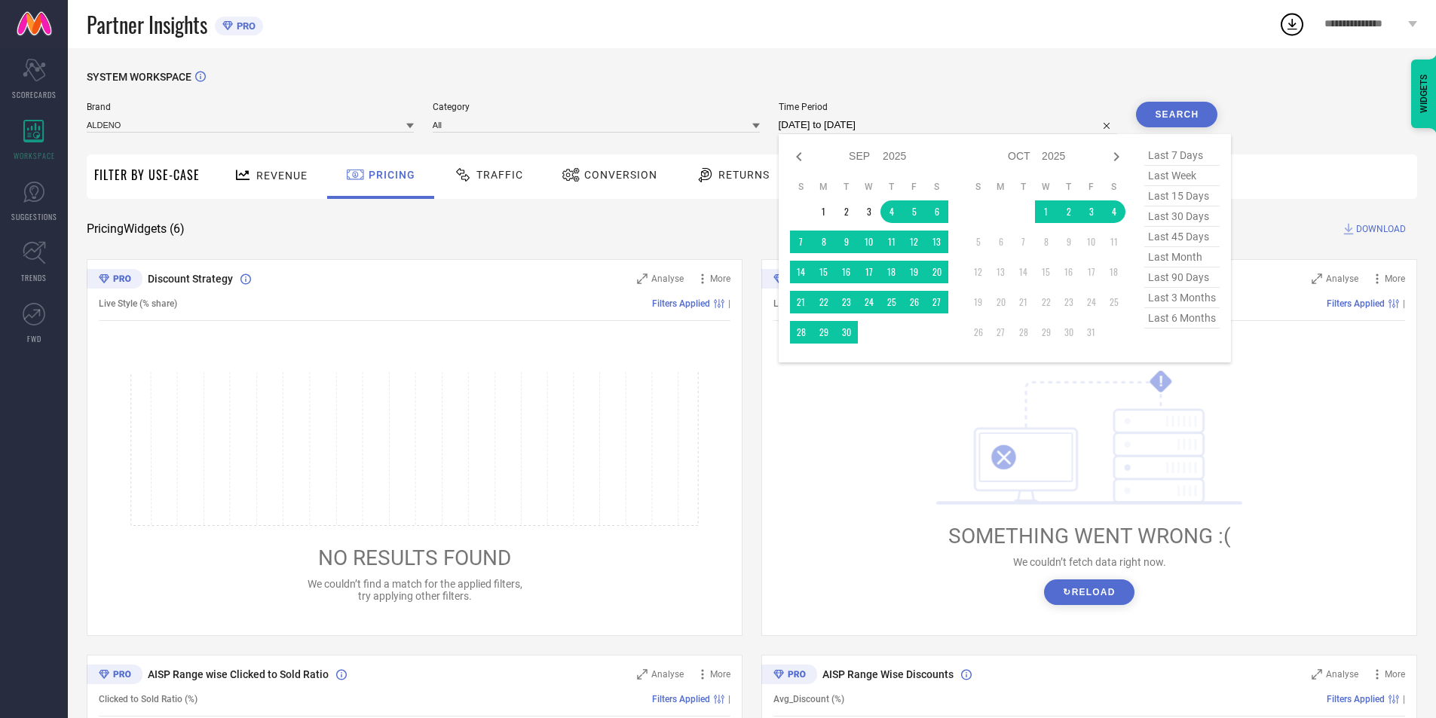
click at [822, 126] on input "[DATE] to [DATE]" at bounding box center [948, 125] width 339 height 18
click at [824, 213] on td "1" at bounding box center [824, 212] width 23 height 23
type input "[DATE] to [DATE]"
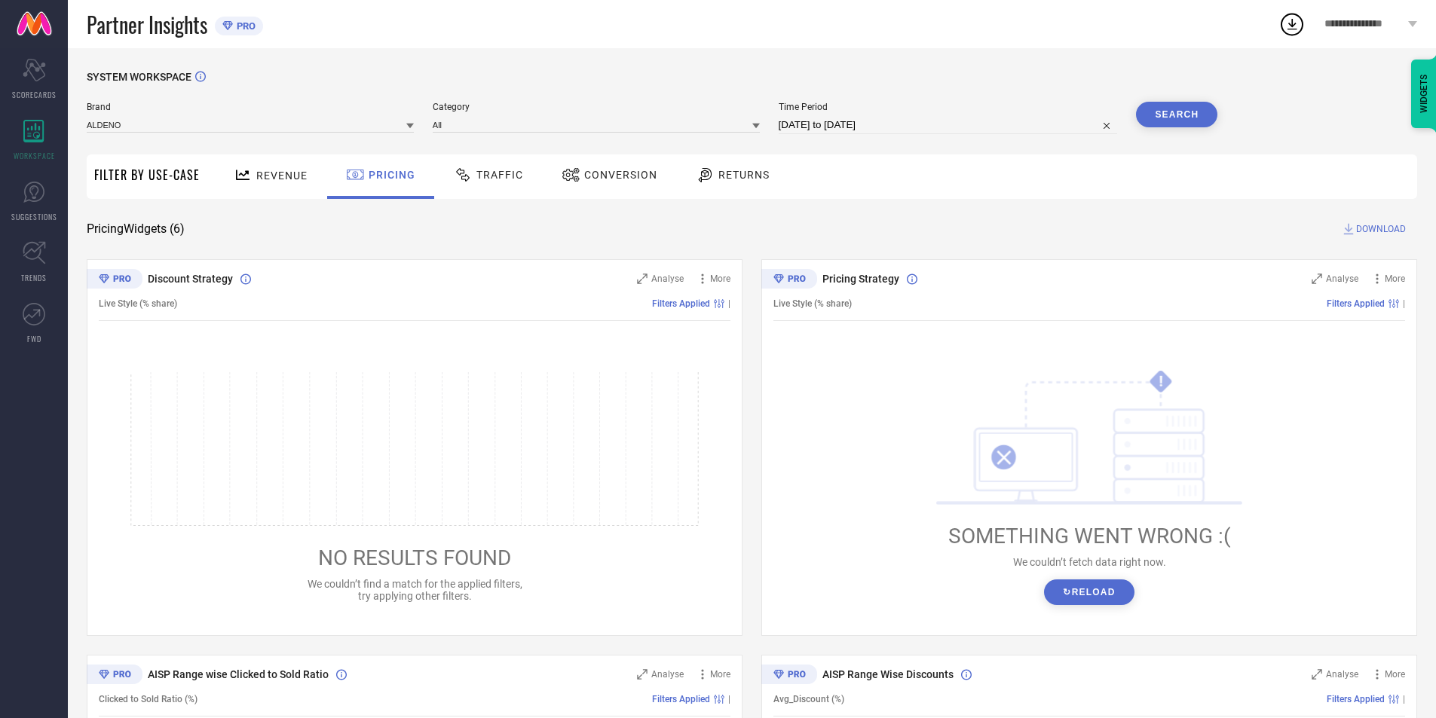
click at [1179, 117] on button "Search" at bounding box center [1176, 115] width 81 height 26
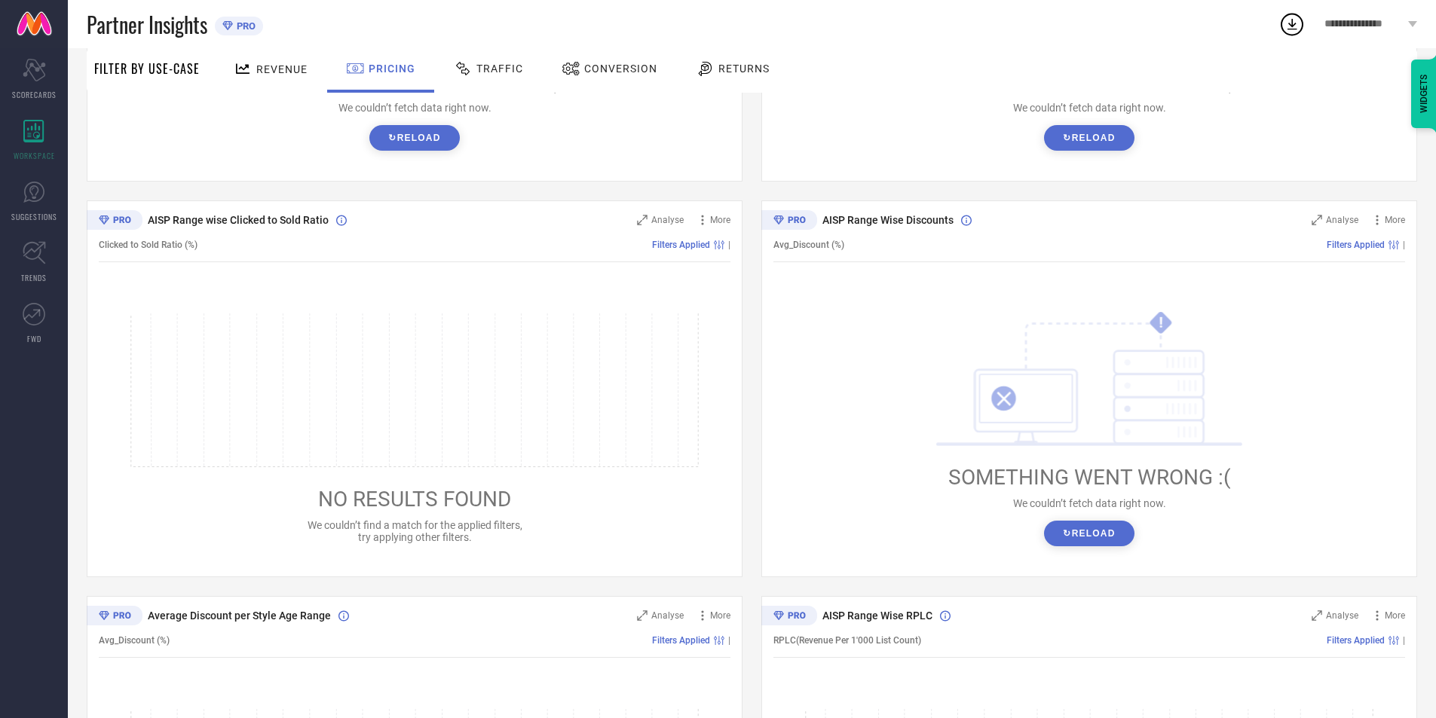
scroll to position [280, 0]
